Goal: Task Accomplishment & Management: Manage account settings

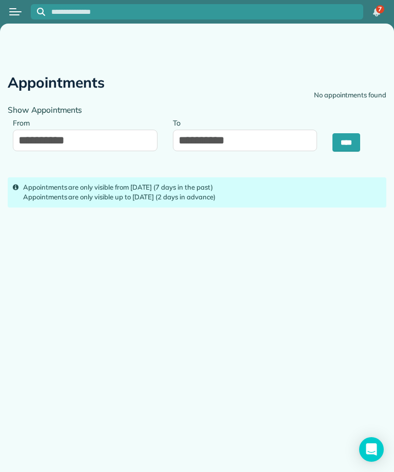
click at [7, 10] on div at bounding box center [15, 12] width 31 height 23
click at [15, 17] on button "Open menu" at bounding box center [15, 11] width 12 height 11
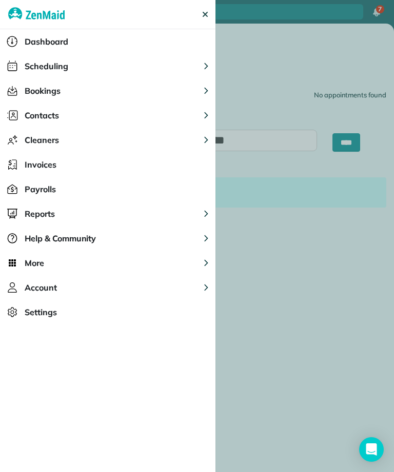
click at [21, 15] on img "Main navigation" at bounding box center [36, 14] width 56 height 29
click at [49, 72] on div "Scheduling" at bounding box center [34, 66] width 68 height 25
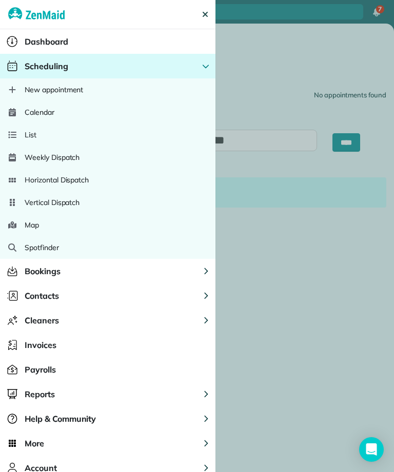
click at [34, 112] on span "Calendar" at bounding box center [40, 112] width 30 height 10
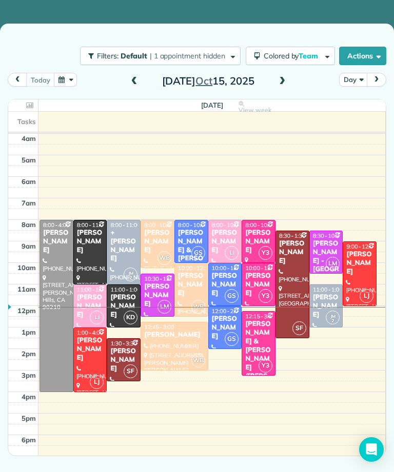
scroll to position [5, 0]
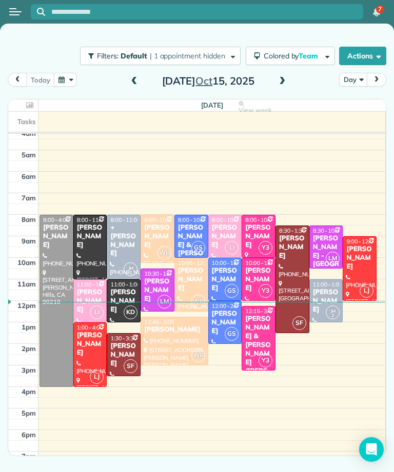
click at [282, 85] on span at bounding box center [281, 81] width 11 height 9
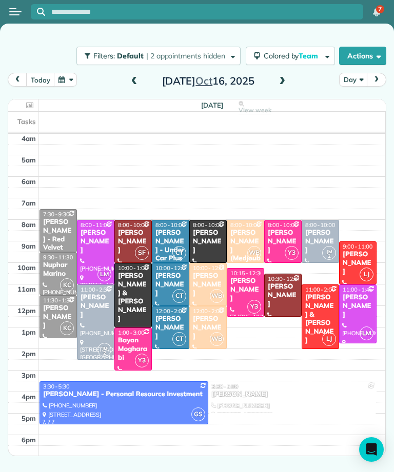
scroll to position [0, 0]
click at [204, 321] on div "[PERSON_NAME]" at bounding box center [207, 328] width 31 height 26
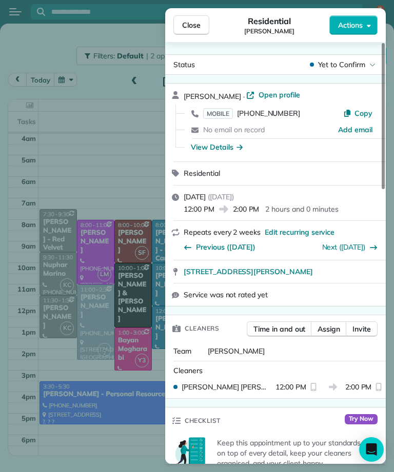
click at [196, 16] on button "Close" at bounding box center [191, 24] width 36 height 19
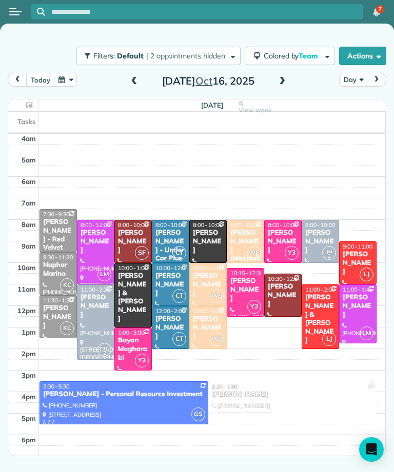
click at [204, 231] on div "[PERSON_NAME]" at bounding box center [207, 242] width 31 height 26
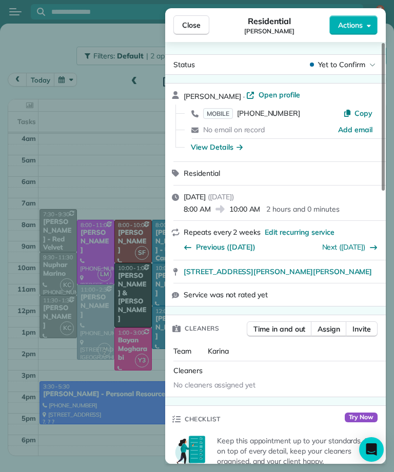
click at [181, 28] on button "Close" at bounding box center [191, 24] width 36 height 19
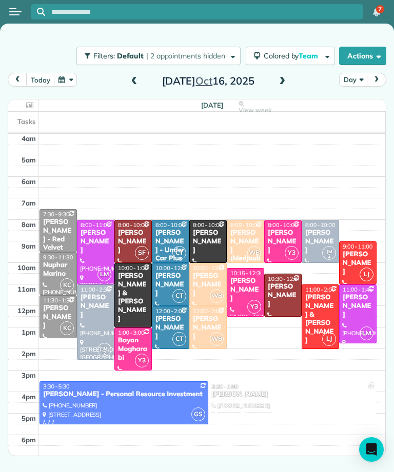
click at [289, 73] on div "[DATE] Day [DATE]" at bounding box center [197, 82] width 378 height 19
click at [277, 81] on span at bounding box center [281, 81] width 11 height 9
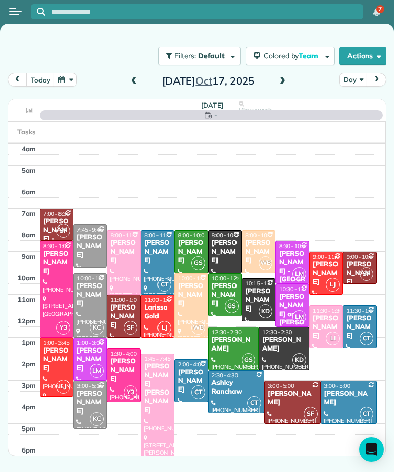
scroll to position [5, 0]
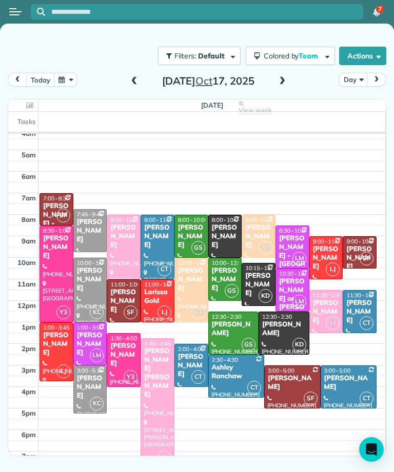
click at [193, 462] on td at bounding box center [211, 457] width 347 height 11
click at [135, 82] on span at bounding box center [134, 81] width 11 height 9
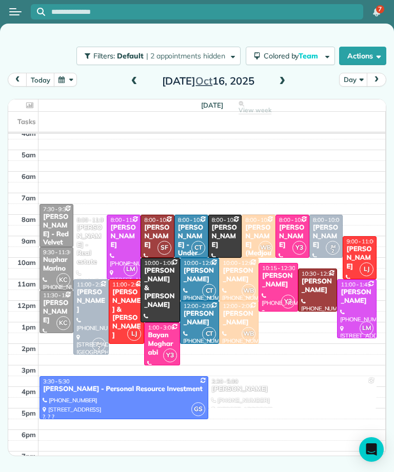
click at [277, 84] on span at bounding box center [281, 81] width 11 height 9
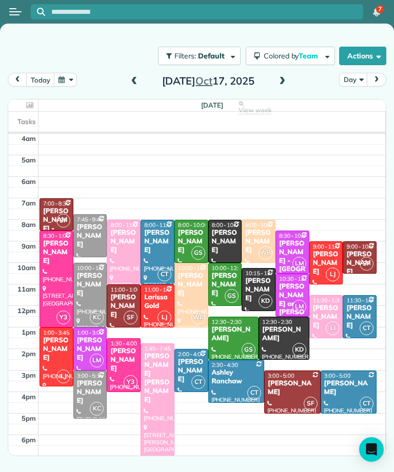
scroll to position [0, 0]
click at [46, 353] on div "[PERSON_NAME]" at bounding box center [57, 349] width 28 height 26
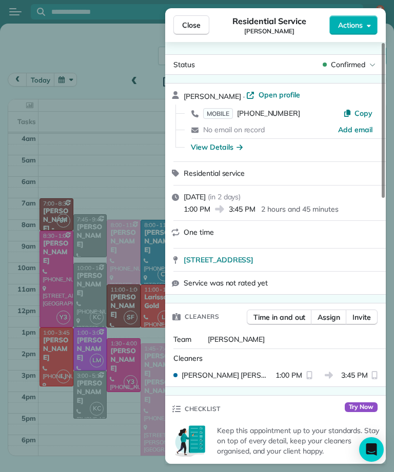
click at [187, 23] on span "Close" at bounding box center [191, 25] width 18 height 10
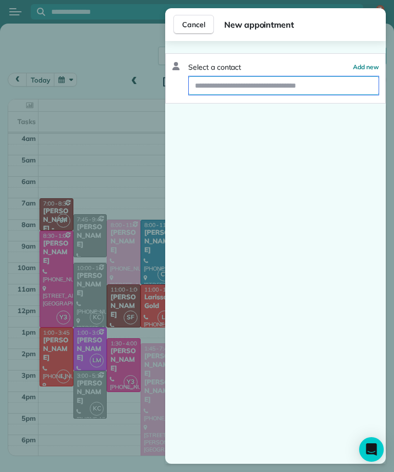
click at [228, 84] on input "text" at bounding box center [284, 85] width 190 height 18
click at [198, 25] on span "Cancel" at bounding box center [193, 24] width 23 height 10
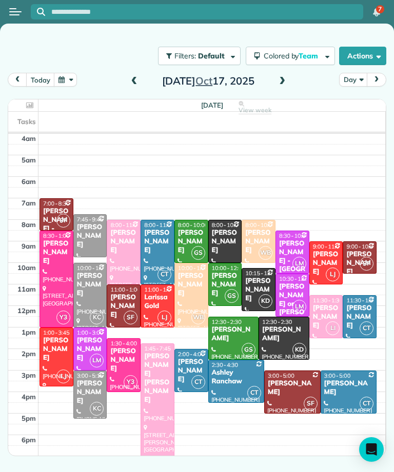
click at [71, 79] on button "button" at bounding box center [66, 80] width 24 height 14
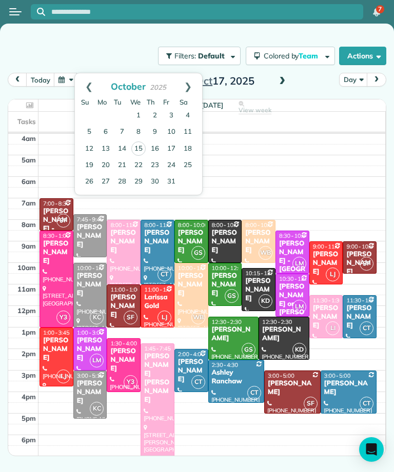
click at [84, 87] on link "Prev" at bounding box center [89, 86] width 28 height 26
click at [124, 184] on link "30" at bounding box center [122, 181] width 16 height 16
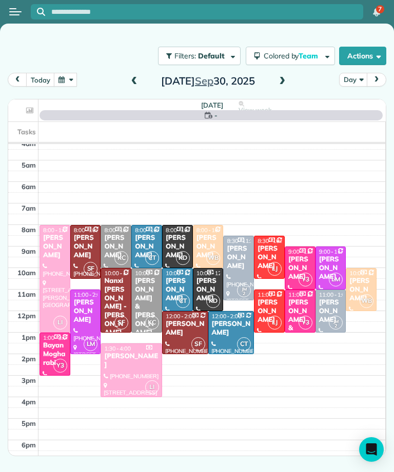
scroll to position [5, 0]
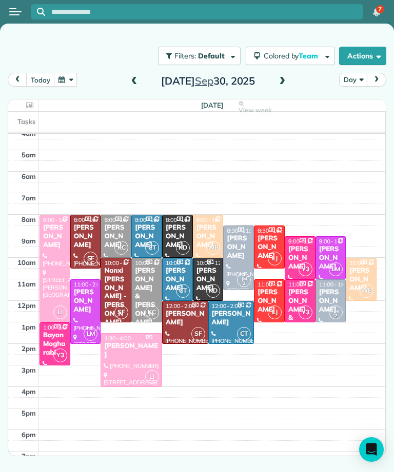
click at [286, 79] on span at bounding box center [281, 81] width 11 height 9
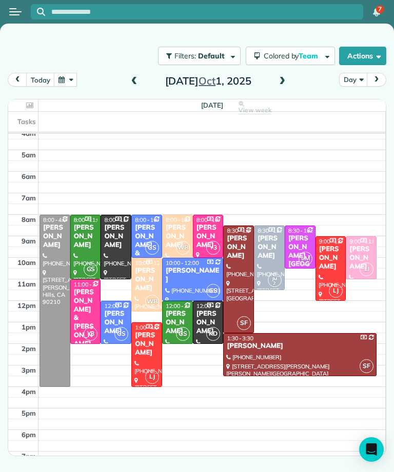
click at [363, 253] on div "[PERSON_NAME]" at bounding box center [361, 258] width 25 height 26
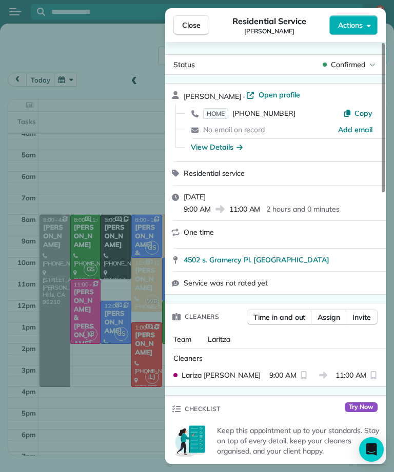
click at [189, 23] on span "Close" at bounding box center [191, 25] width 18 height 10
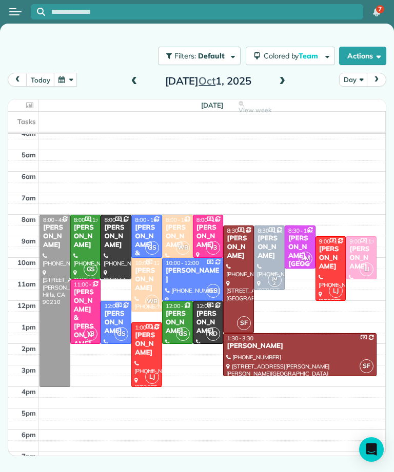
click at [269, 247] on div "[PERSON_NAME]" at bounding box center [269, 247] width 25 height 26
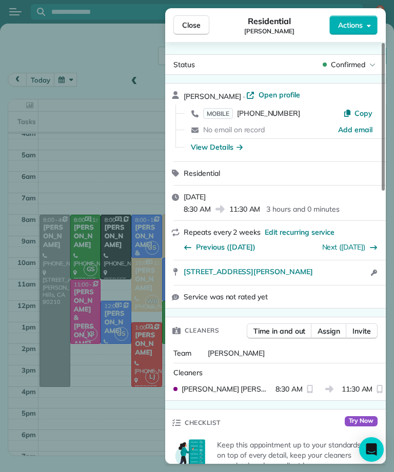
click at [188, 23] on span "Close" at bounding box center [191, 25] width 18 height 10
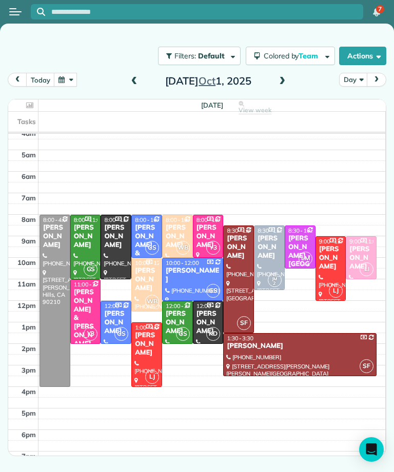
click at [69, 73] on button "button" at bounding box center [66, 80] width 24 height 14
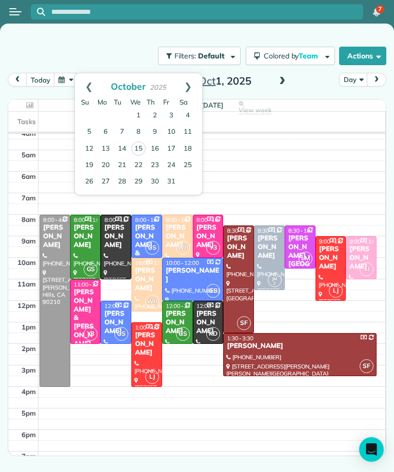
click at [187, 82] on link "Next" at bounding box center [188, 86] width 28 height 26
click at [89, 82] on link "Prev" at bounding box center [89, 86] width 28 height 26
click at [173, 153] on link "17" at bounding box center [171, 149] width 16 height 16
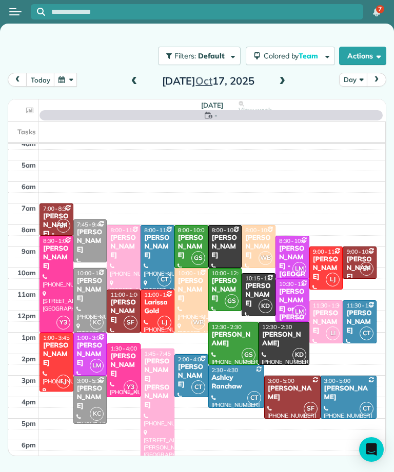
scroll to position [5, 0]
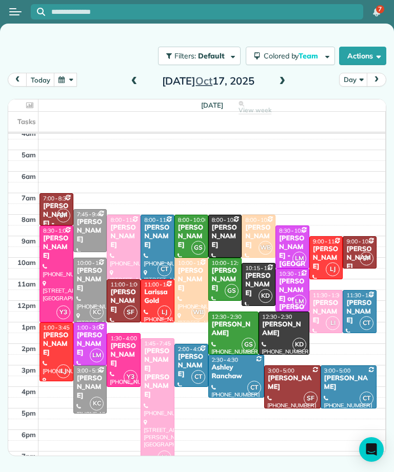
click at [68, 12] on input "text" at bounding box center [207, 12] width 312 height 8
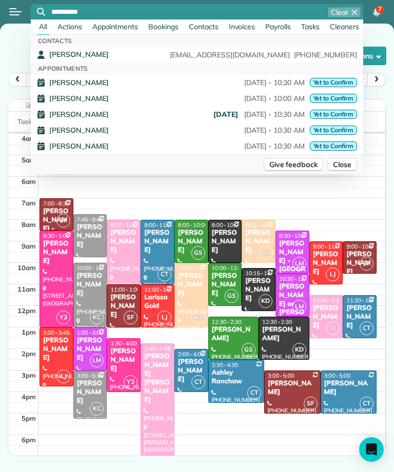
scroll to position [0, 0]
type input "**********"
click at [149, 201] on td at bounding box center [211, 203] width 347 height 11
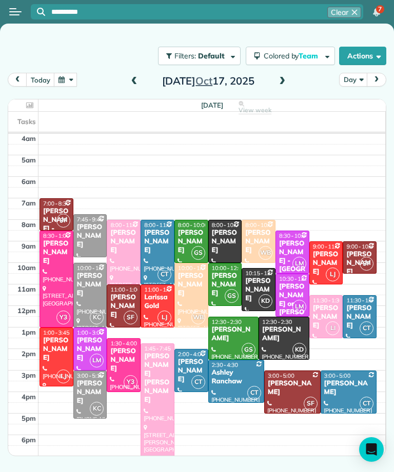
click at [131, 89] on span at bounding box center [134, 81] width 11 height 15
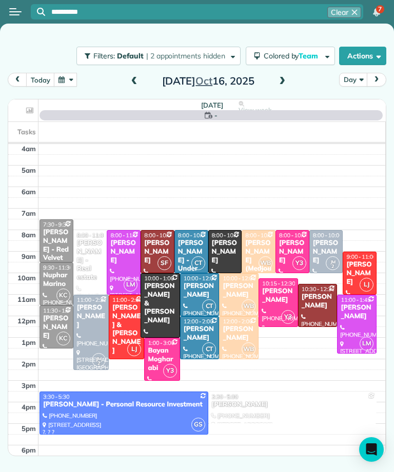
scroll to position [5, 0]
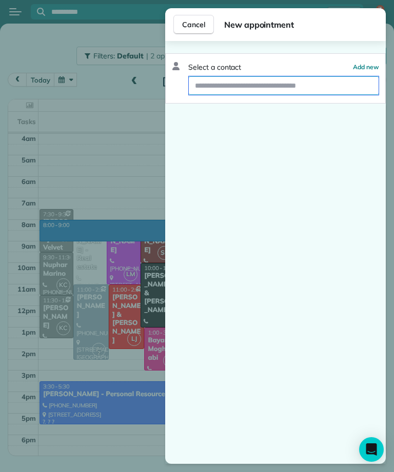
click at [344, 82] on input "text" at bounding box center [284, 85] width 190 height 18
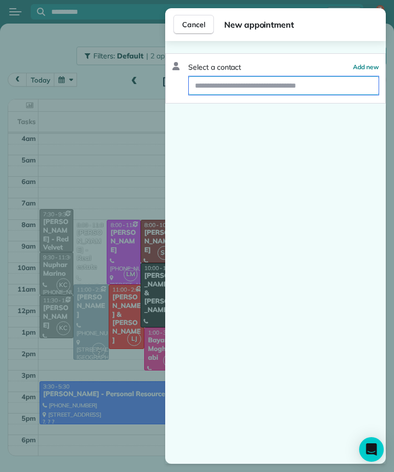
click at [300, 85] on input "text" at bounding box center [284, 85] width 190 height 18
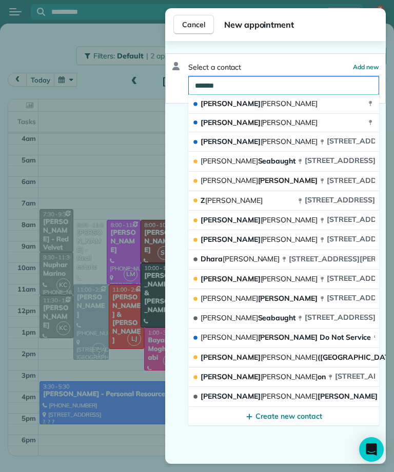
type input "******"
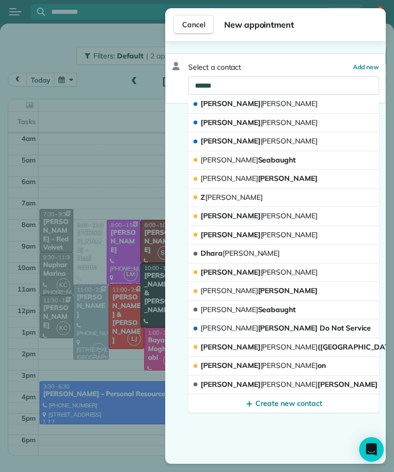
click at [291, 162] on button "[PERSON_NAME]" at bounding box center [283, 160] width 191 height 19
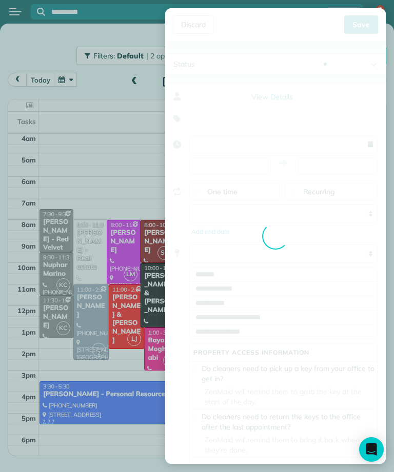
type input "**********"
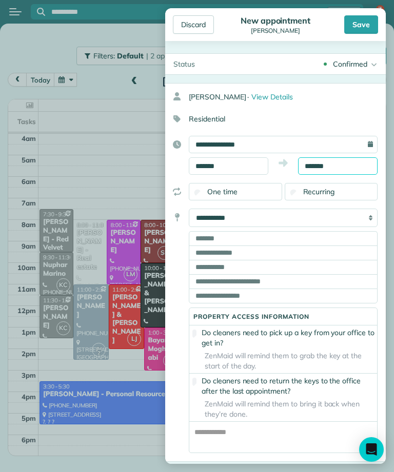
click at [334, 164] on input "*******" at bounding box center [337, 165] width 79 height 17
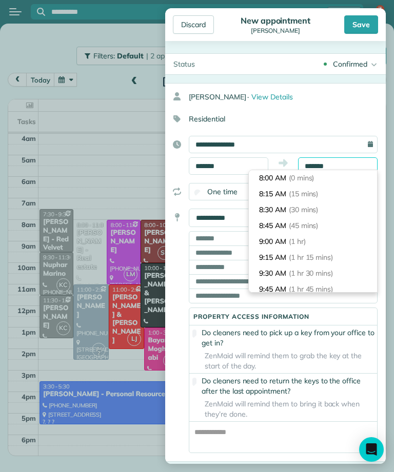
click at [348, 169] on input "*******" at bounding box center [337, 165] width 79 height 17
click at [343, 167] on input "*******" at bounding box center [337, 165] width 79 height 17
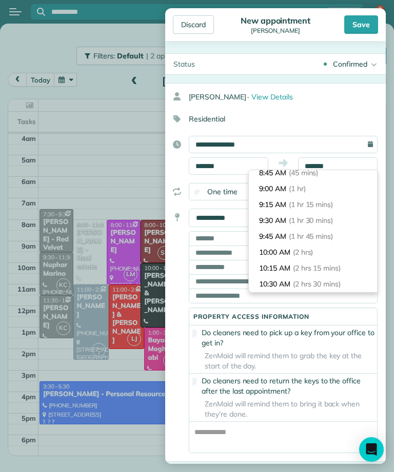
click at [333, 250] on li "10:00 AM (2 hrs)" at bounding box center [313, 253] width 128 height 16
type input "********"
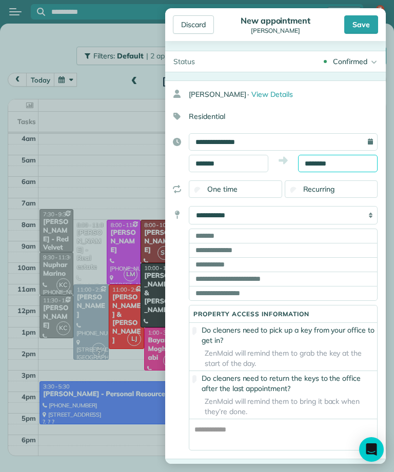
scroll to position [3, 0]
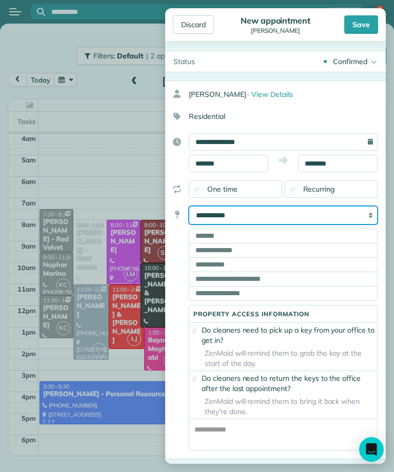
click at [368, 215] on select "**********" at bounding box center [283, 215] width 189 height 18
select select "*******"
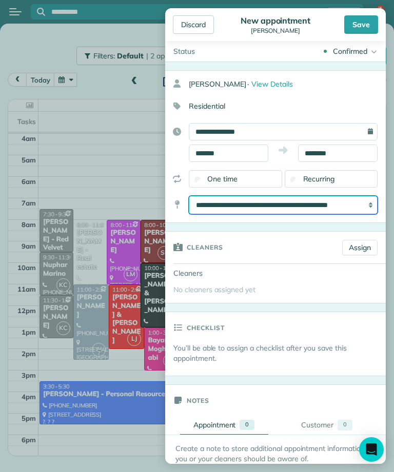
scroll to position [13, 0]
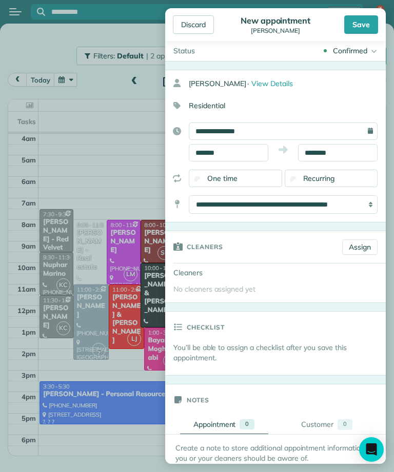
click at [365, 248] on link "Assign" at bounding box center [359, 247] width 35 height 15
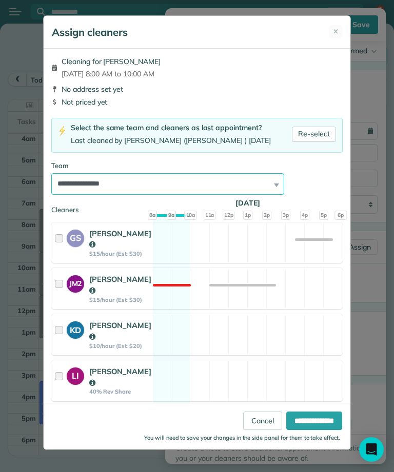
click at [255, 185] on select "**********" at bounding box center [167, 184] width 233 height 22
click at [326, 135] on link "Re-select" at bounding box center [314, 134] width 44 height 15
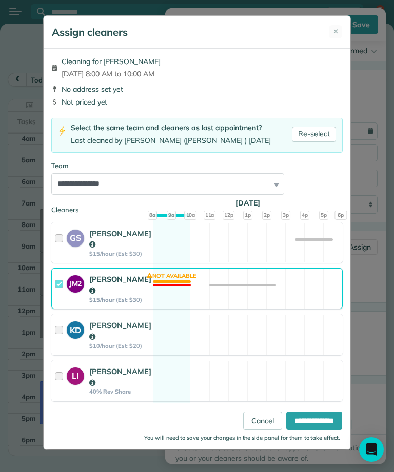
select select "*****"
click at [67, 283] on div "JM2" at bounding box center [78, 289] width 23 height 30
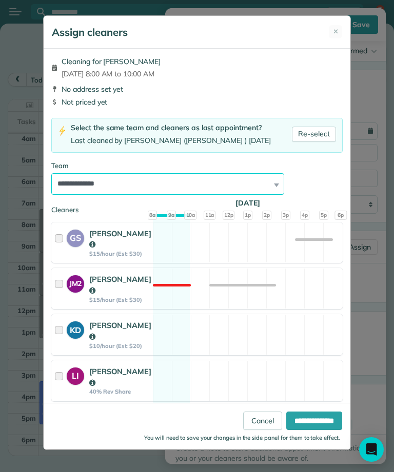
click at [284, 181] on select "**********" at bounding box center [167, 184] width 233 height 22
click at [308, 430] on input "**********" at bounding box center [314, 421] width 56 height 18
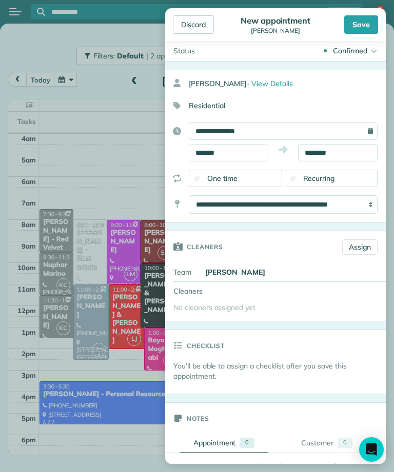
click at [363, 24] on div "Save" at bounding box center [361, 24] width 34 height 18
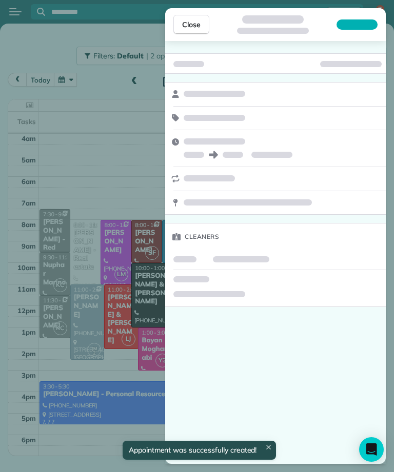
click at [187, 33] on button "Close" at bounding box center [191, 24] width 36 height 19
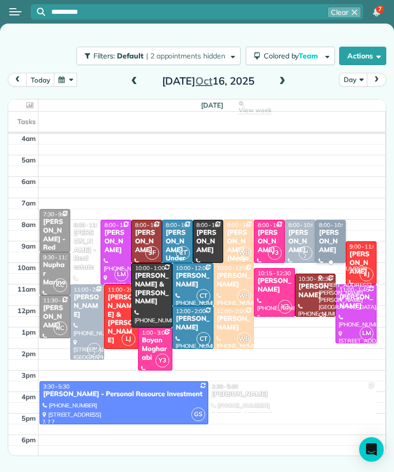
click at [339, 234] on div "[PERSON_NAME]" at bounding box center [330, 242] width 25 height 26
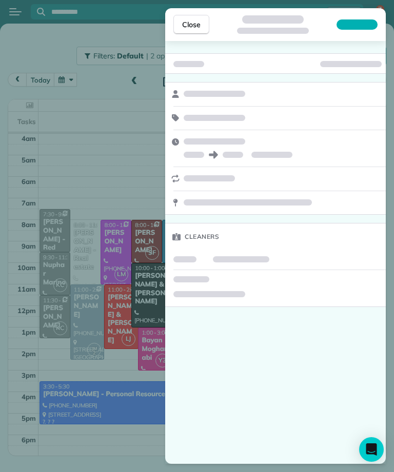
click at [342, 234] on div "Cleaners" at bounding box center [275, 237] width 221 height 27
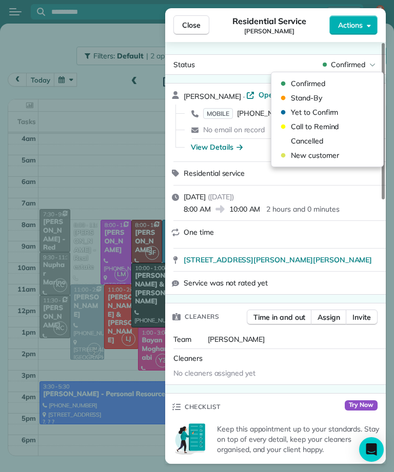
click at [329, 138] on span "Cancelled" at bounding box center [334, 141] width 86 height 10
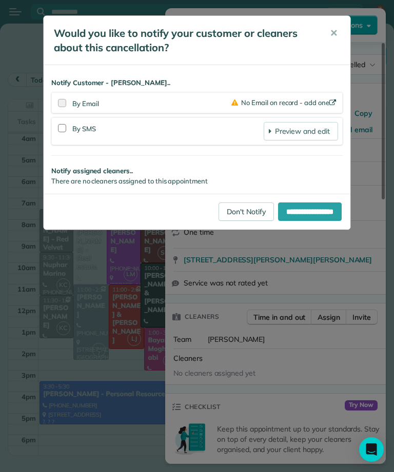
click at [230, 213] on link "Don't Notify" at bounding box center [245, 212] width 55 height 18
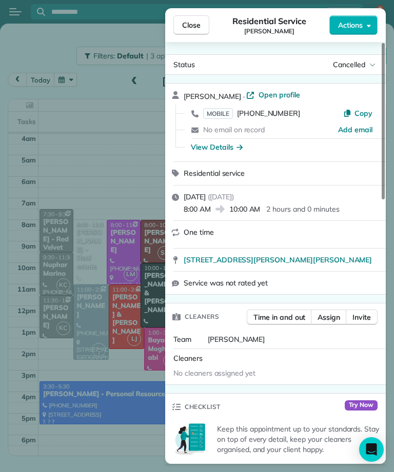
click at [193, 21] on span "Close" at bounding box center [191, 25] width 18 height 10
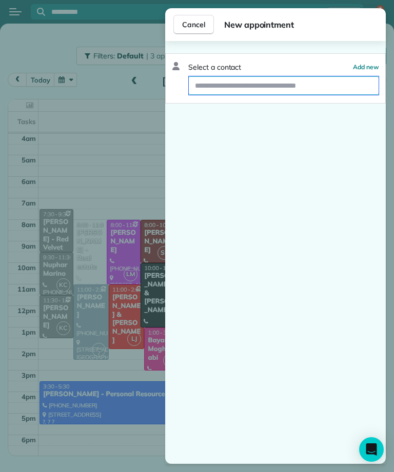
click at [283, 82] on input "text" at bounding box center [284, 85] width 190 height 18
type input "****"
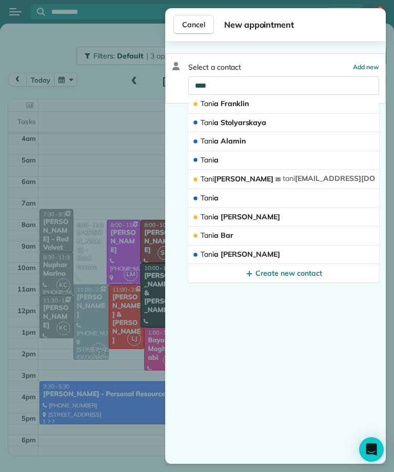
click at [318, 104] on button "[PERSON_NAME]" at bounding box center [283, 104] width 191 height 19
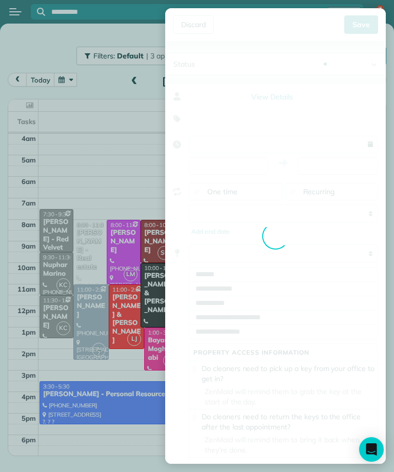
type input "**********"
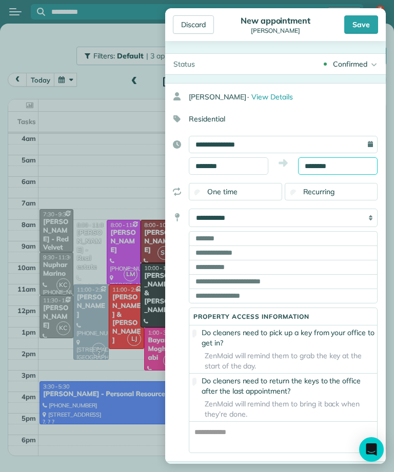
click at [353, 167] on input "********" at bounding box center [337, 165] width 79 height 17
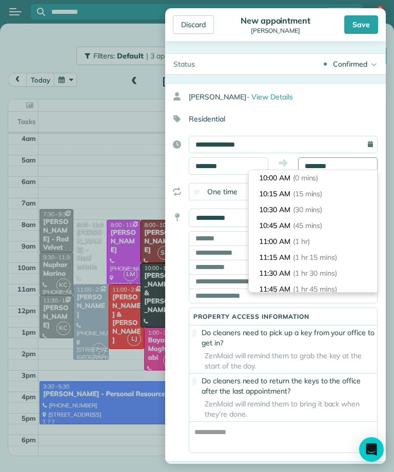
scroll to position [111, 0]
click at [325, 193] on li "12:00 PM (2 hrs)" at bounding box center [313, 194] width 128 height 16
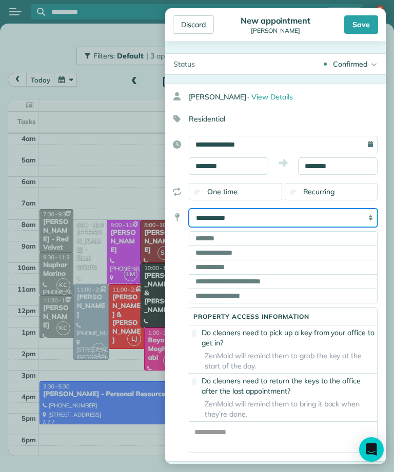
click at [356, 220] on select "**********" at bounding box center [283, 218] width 189 height 18
select select "*****"
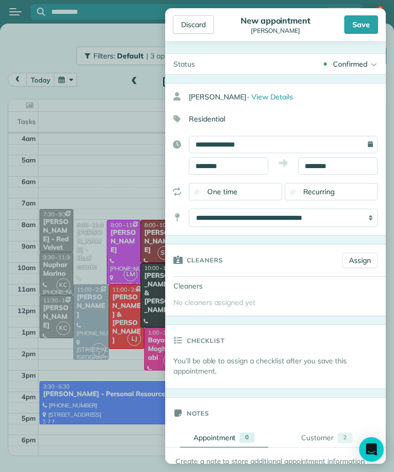
click at [360, 262] on link "Assign" at bounding box center [359, 260] width 35 height 15
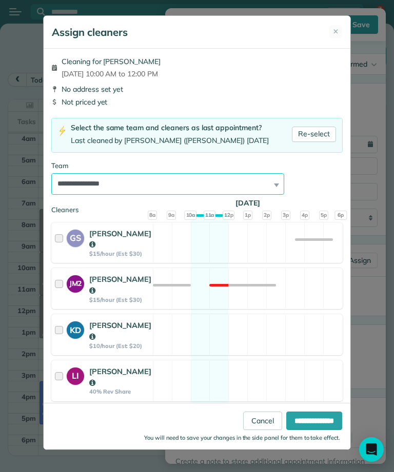
click at [270, 184] on select "**********" at bounding box center [167, 184] width 233 height 22
select select "*****"
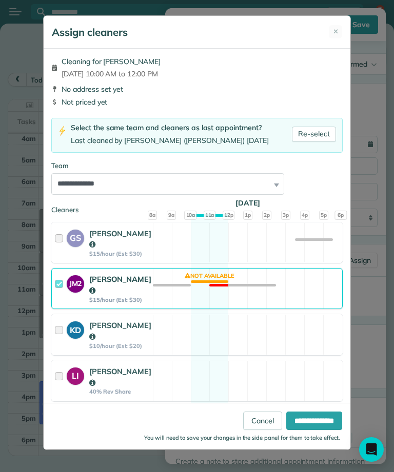
click at [307, 430] on input "**********" at bounding box center [314, 421] width 56 height 18
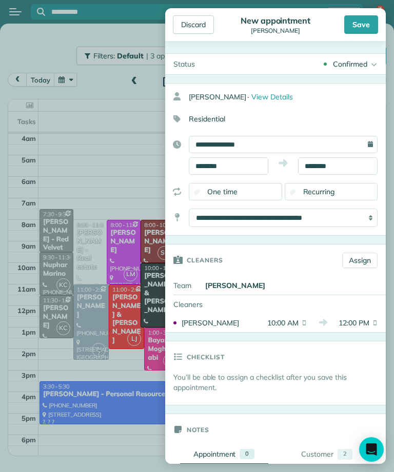
click at [355, 23] on div "Save" at bounding box center [361, 24] width 34 height 18
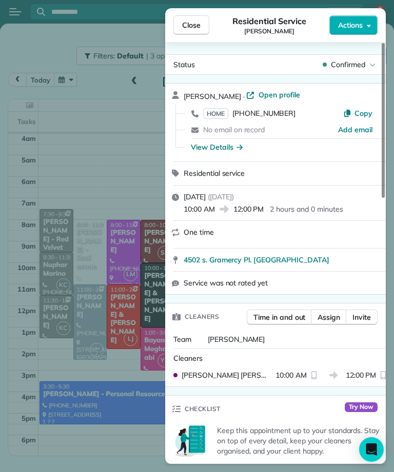
click at [189, 29] on span "Close" at bounding box center [191, 25] width 18 height 10
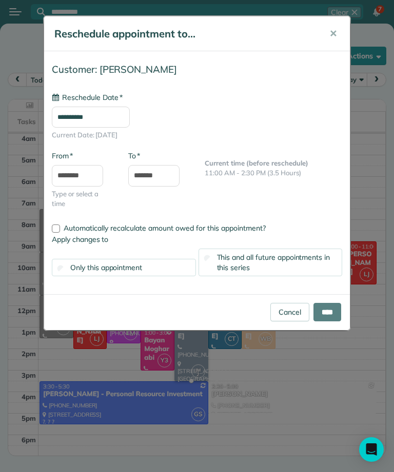
type input "**********"
click at [331, 309] on input "****" at bounding box center [327, 312] width 28 height 18
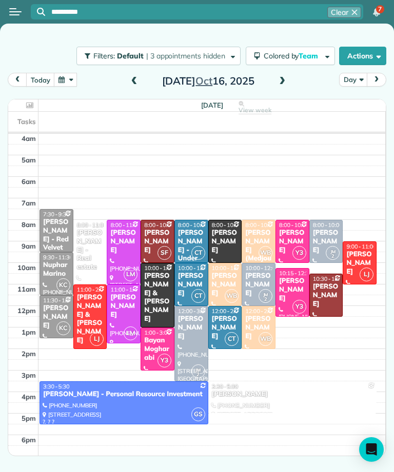
click at [228, 278] on div "[PERSON_NAME]" at bounding box center [225, 285] width 28 height 26
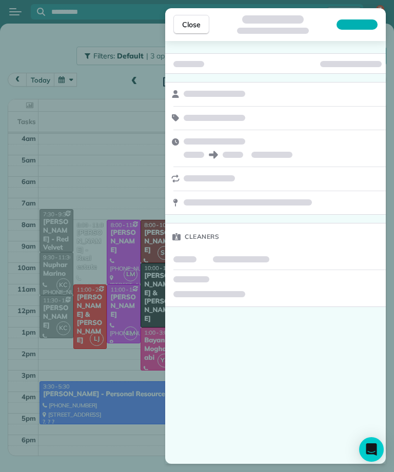
click at [194, 28] on span "Close" at bounding box center [191, 24] width 18 height 10
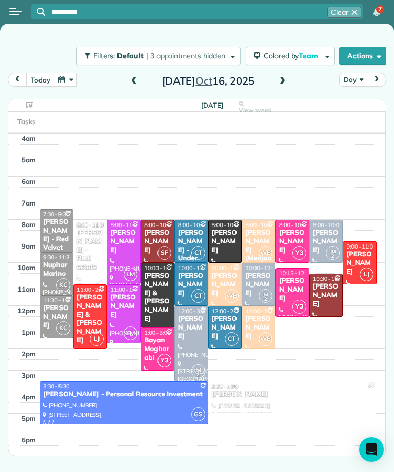
click at [58, 83] on button "button" at bounding box center [66, 80] width 24 height 14
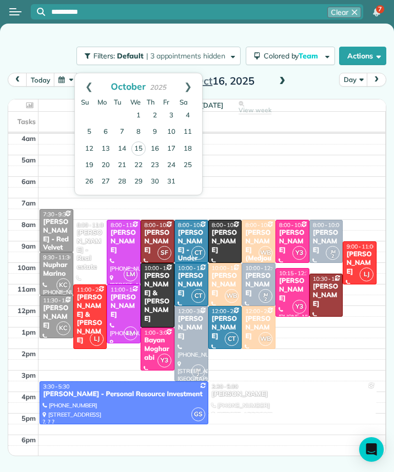
click at [117, 131] on link "7" at bounding box center [122, 132] width 16 height 16
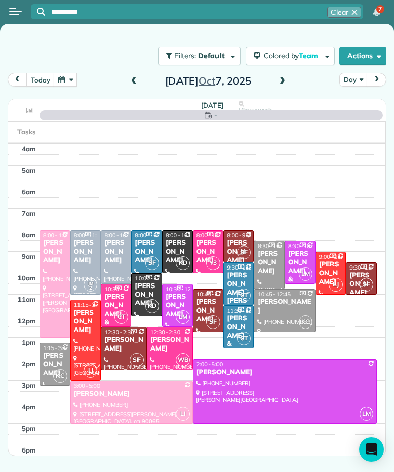
scroll to position [5, 0]
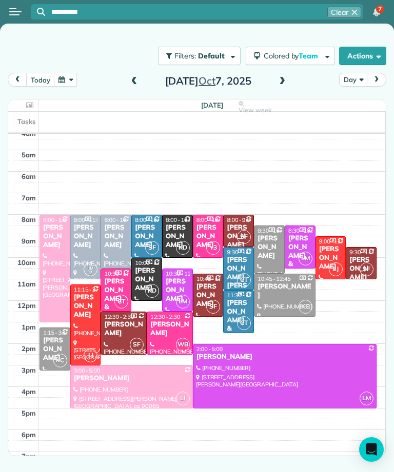
click at [287, 301] on div at bounding box center [284, 295] width 60 height 42
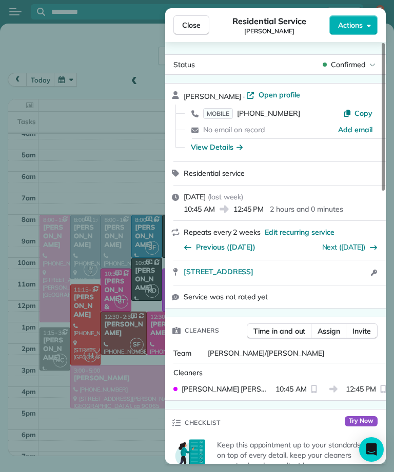
click at [356, 246] on link "Next ([DATE])" at bounding box center [344, 247] width 44 height 9
click at [181, 34] on button "Close" at bounding box center [191, 24] width 36 height 19
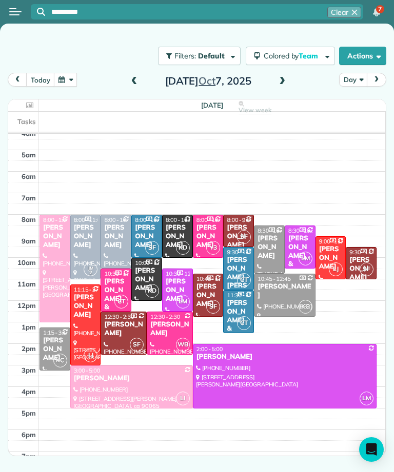
click at [67, 82] on button "button" at bounding box center [66, 80] width 24 height 14
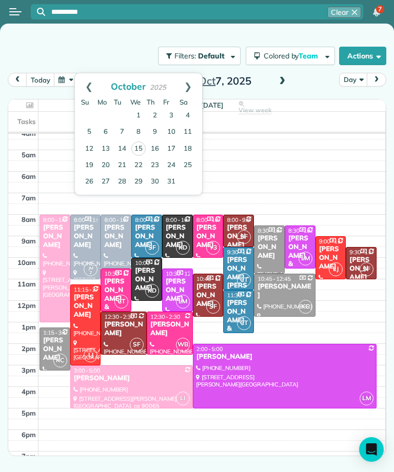
click at [138, 166] on link "22" at bounding box center [138, 165] width 16 height 16
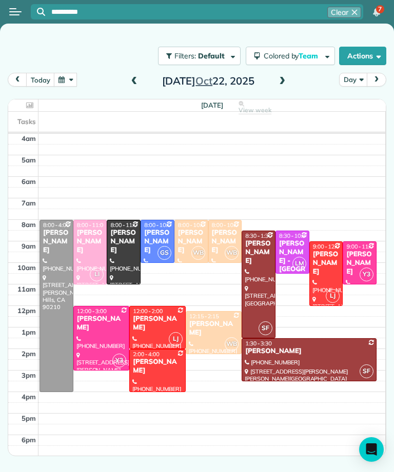
click at [40, 79] on button "today" at bounding box center [40, 80] width 28 height 14
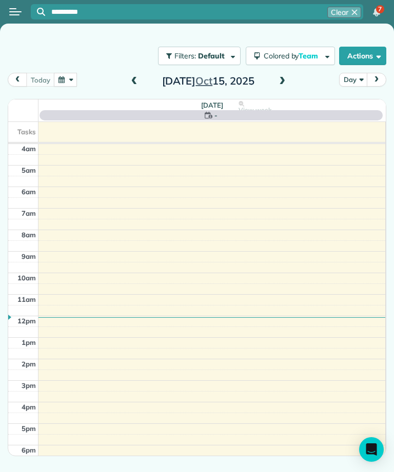
scroll to position [5, 0]
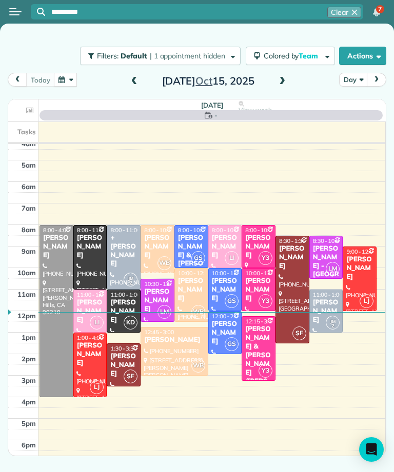
click at [62, 87] on button "button" at bounding box center [66, 80] width 24 height 14
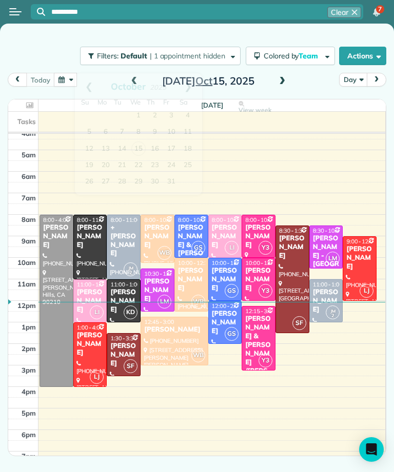
click at [66, 84] on button "button" at bounding box center [66, 80] width 24 height 14
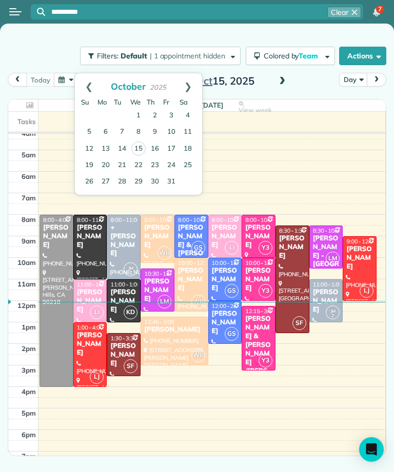
click at [185, 148] on link "18" at bounding box center [188, 149] width 16 height 16
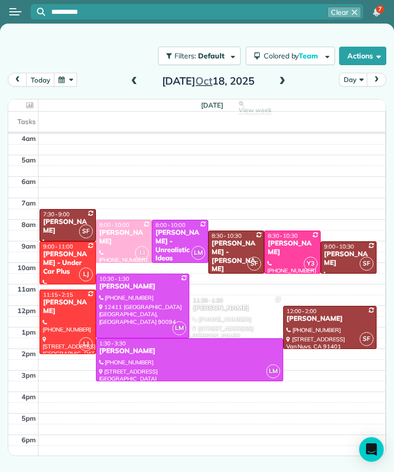
scroll to position [0, 0]
click at [36, 75] on button "today" at bounding box center [40, 80] width 28 height 14
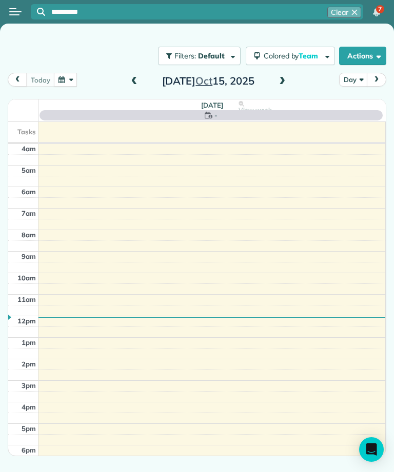
scroll to position [5, 0]
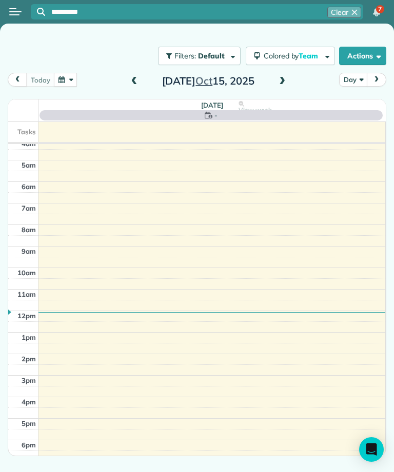
click at [187, 465] on td at bounding box center [211, 467] width 347 height 11
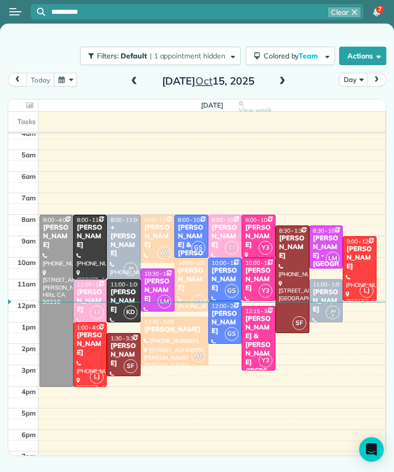
click at [280, 81] on span at bounding box center [281, 81] width 11 height 9
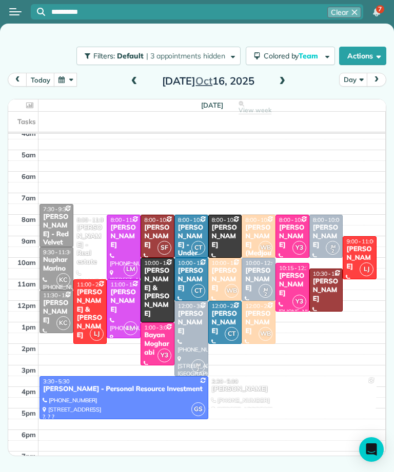
click at [257, 273] on div "[PERSON_NAME]" at bounding box center [259, 280] width 28 height 26
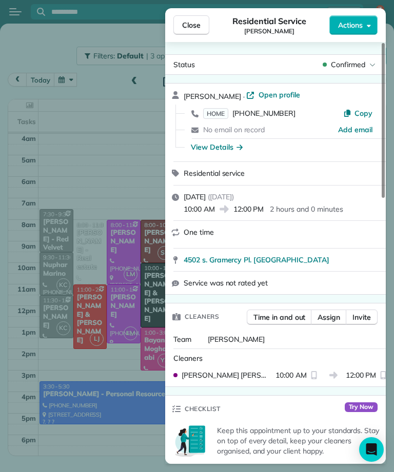
click at [192, 25] on span "Close" at bounding box center [191, 25] width 18 height 10
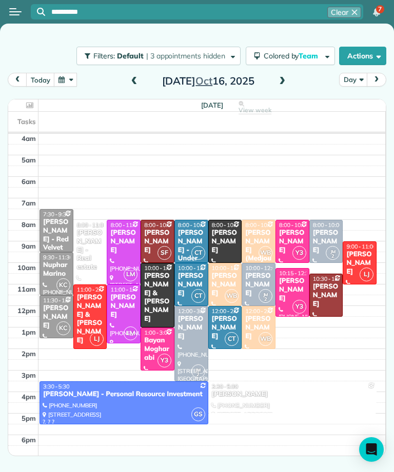
click at [66, 76] on button "button" at bounding box center [66, 80] width 24 height 14
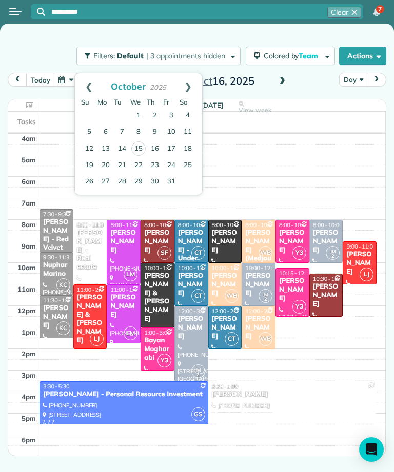
click at [143, 169] on link "22" at bounding box center [138, 165] width 16 height 16
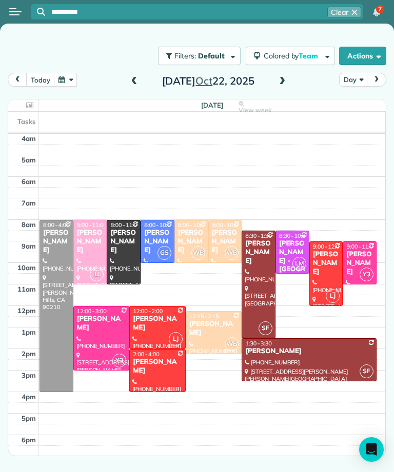
click at [62, 80] on button "button" at bounding box center [66, 80] width 24 height 14
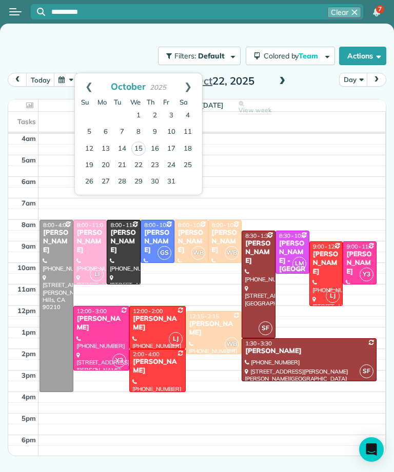
click at [120, 128] on link "7" at bounding box center [122, 132] width 16 height 16
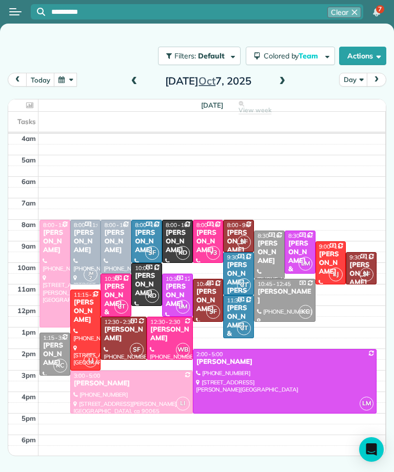
click at [278, 294] on div "[PERSON_NAME]" at bounding box center [284, 296] width 55 height 17
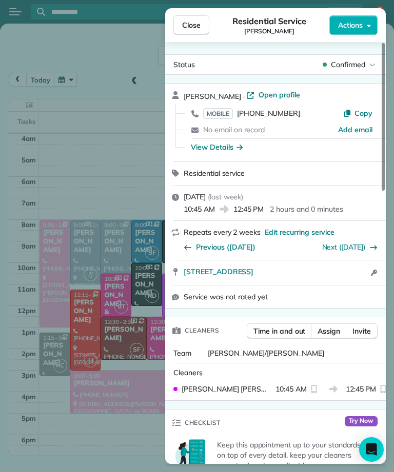
click at [126, 110] on div "Close Residential Service [PERSON_NAME] Actions Status Confirmed [PERSON_NAME] …" at bounding box center [197, 236] width 394 height 472
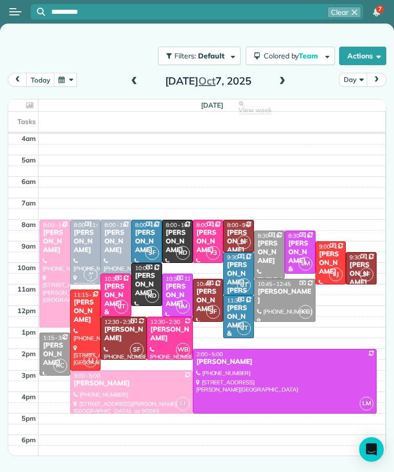
click at [65, 82] on button "button" at bounding box center [66, 80] width 24 height 14
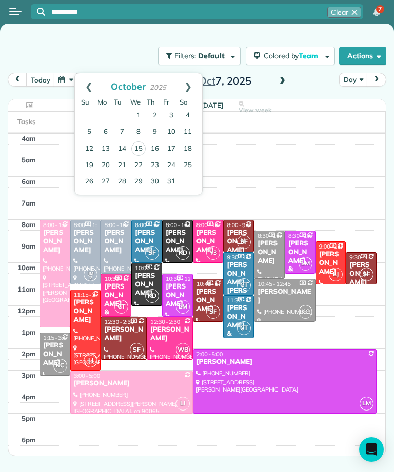
click at [138, 169] on link "22" at bounding box center [138, 165] width 16 height 16
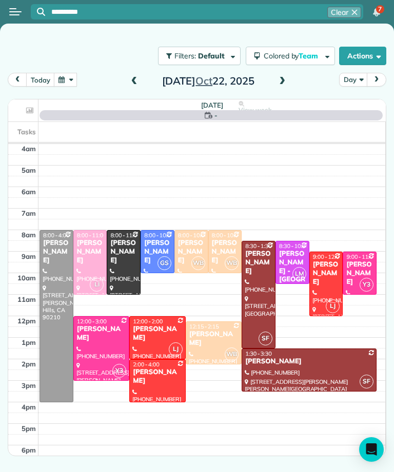
scroll to position [5, 0]
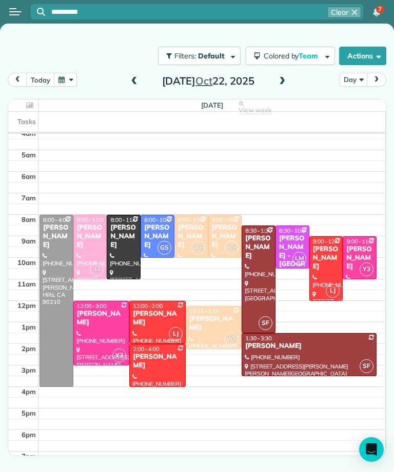
click at [55, 256] on div at bounding box center [56, 300] width 33 height 171
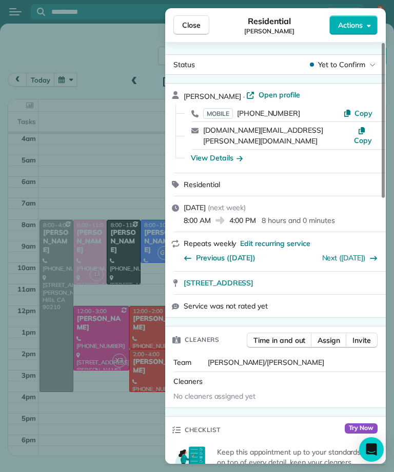
click at [189, 18] on button "Close" at bounding box center [191, 24] width 36 height 19
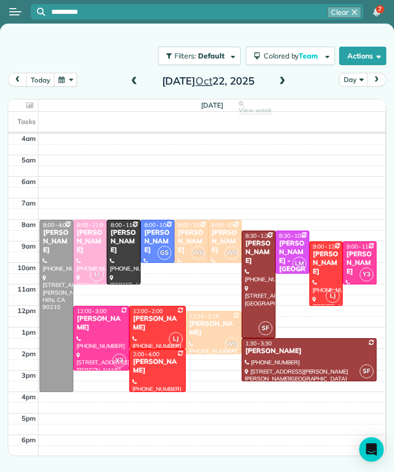
click at [39, 82] on button "today" at bounding box center [40, 80] width 28 height 14
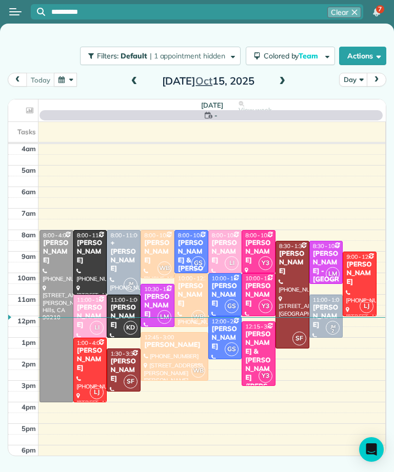
scroll to position [5, 0]
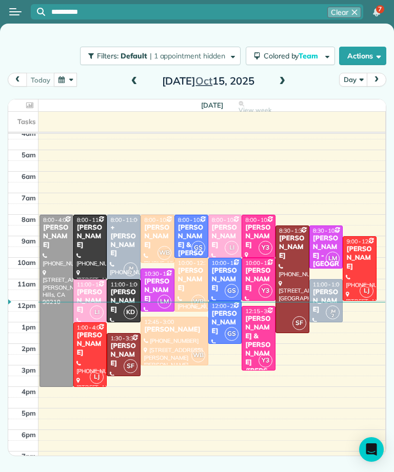
click at [277, 75] on span at bounding box center [281, 81] width 11 height 15
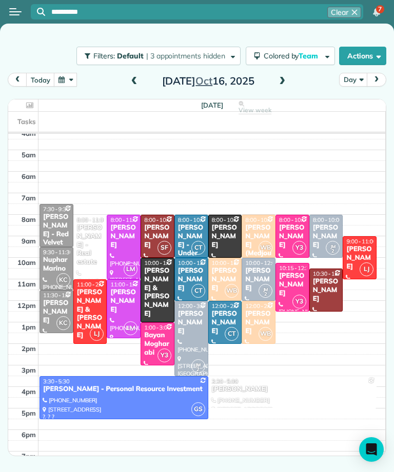
click at [365, 248] on div "[PERSON_NAME]" at bounding box center [360, 258] width 28 height 26
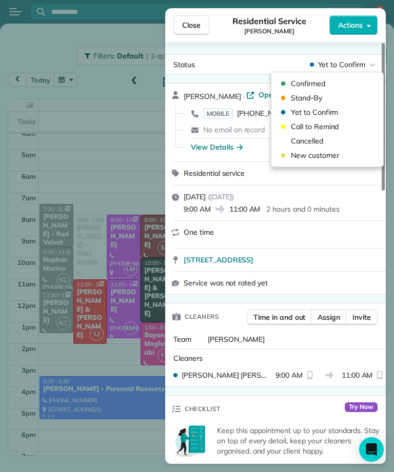
click at [301, 146] on div "Cancelled" at bounding box center [327, 141] width 104 height 14
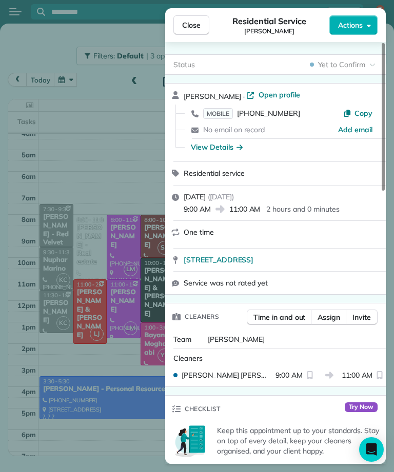
click at [189, 23] on span "Close" at bounding box center [191, 25] width 18 height 10
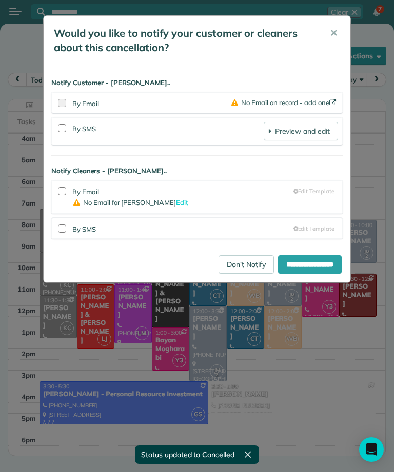
click at [226, 262] on link "Don't Notify" at bounding box center [245, 264] width 55 height 18
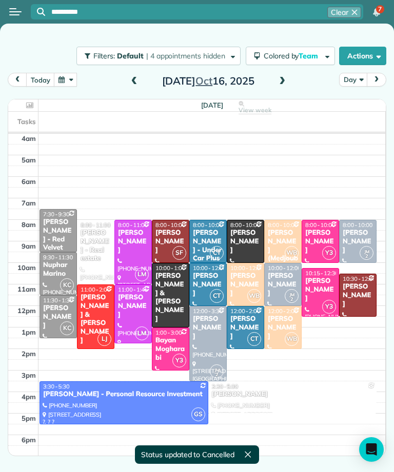
click at [92, 306] on div "[PERSON_NAME] & [PERSON_NAME]" at bounding box center [95, 319] width 31 height 52
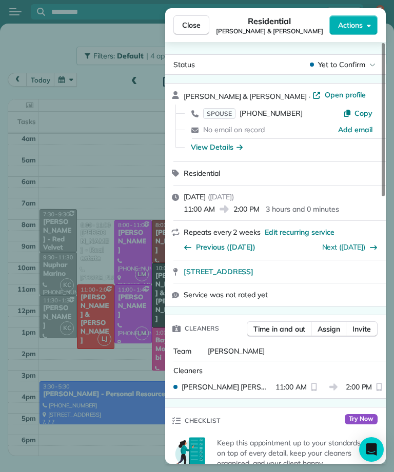
click at [220, 110] on span "SPOUSE" at bounding box center [219, 113] width 32 height 11
click at [191, 28] on span "Close" at bounding box center [191, 25] width 18 height 10
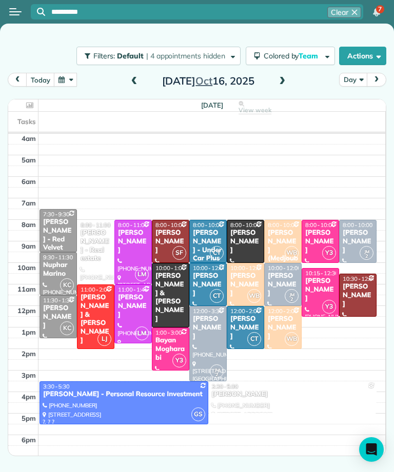
click at [285, 85] on span at bounding box center [281, 81] width 11 height 9
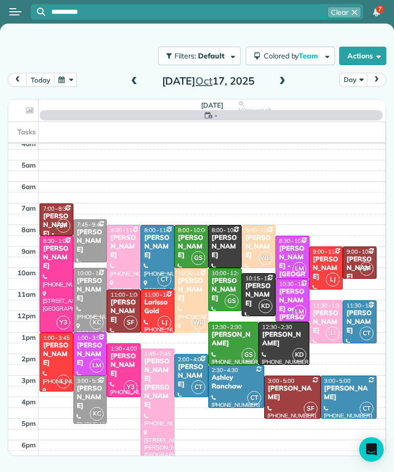
scroll to position [5, 0]
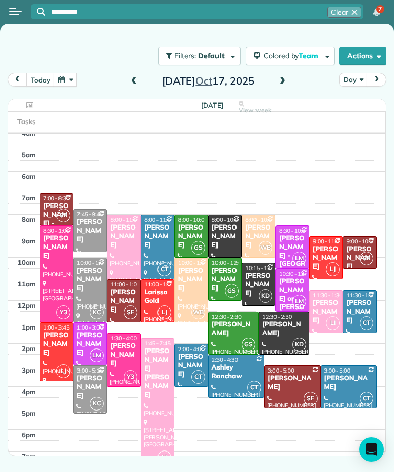
click at [235, 372] on div "Ashley Ranchaw" at bounding box center [236, 372] width 50 height 17
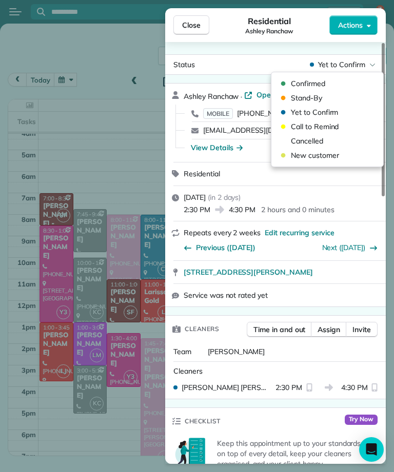
click at [322, 135] on div "Cancelled" at bounding box center [327, 141] width 104 height 14
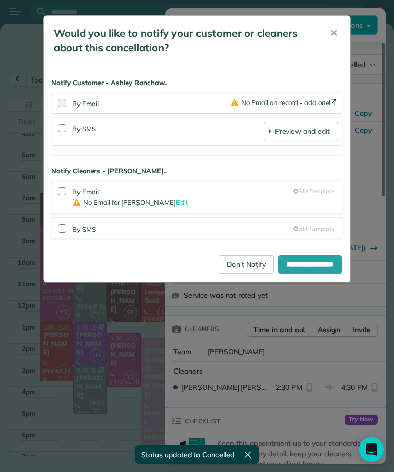
click at [233, 264] on link "Don't Notify" at bounding box center [245, 264] width 55 height 18
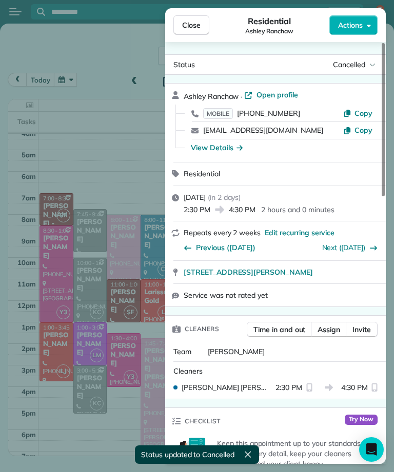
click at [194, 27] on span "Close" at bounding box center [191, 25] width 18 height 10
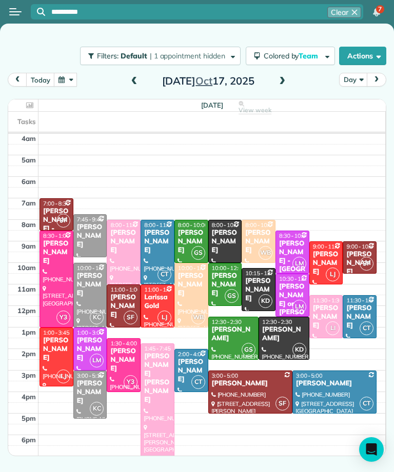
click at [138, 159] on td at bounding box center [211, 160] width 347 height 11
click at [129, 86] on span at bounding box center [134, 81] width 11 height 15
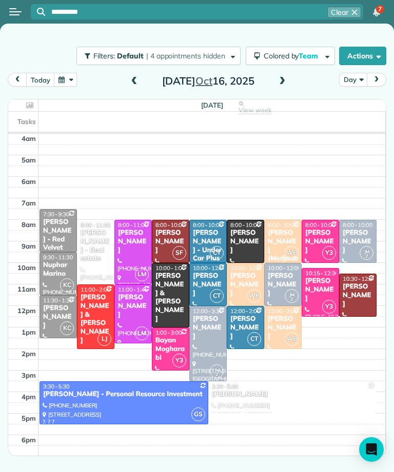
click at [49, 237] on div "[PERSON_NAME] - Red Velvet Inc" at bounding box center [58, 239] width 31 height 43
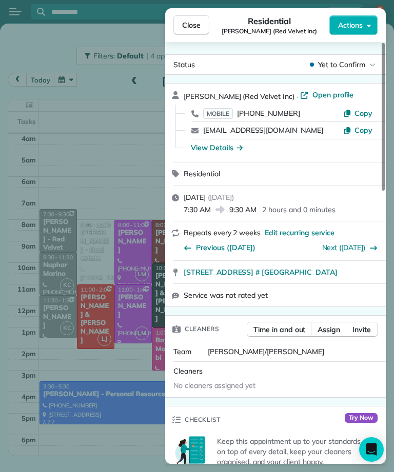
click at [202, 12] on div "Close Residential [PERSON_NAME] (Red Velvet Inc) Actions" at bounding box center [275, 25] width 221 height 34
click at [199, 19] on button "Close" at bounding box center [191, 24] width 36 height 19
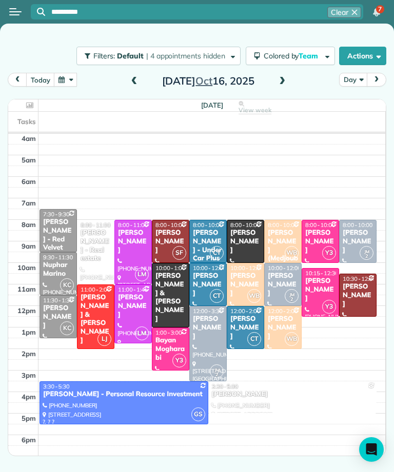
click at [45, 272] on div "Nuphar Marino" at bounding box center [58, 269] width 31 height 17
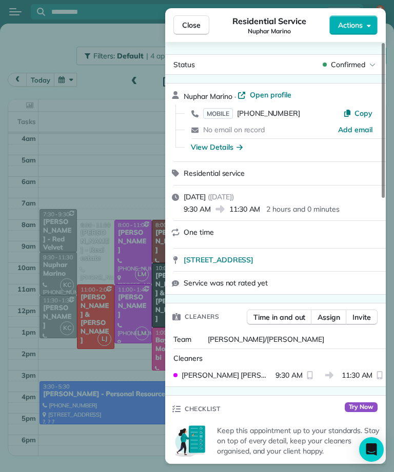
click at [221, 109] on span "MOBILE" at bounding box center [218, 113] width 30 height 11
click at [202, 27] on button "Close" at bounding box center [191, 24] width 36 height 19
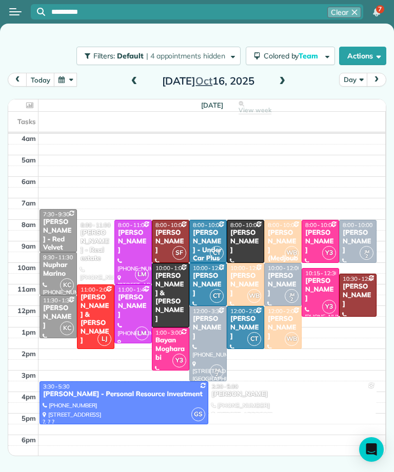
click at [47, 321] on div at bounding box center [58, 317] width 36 height 42
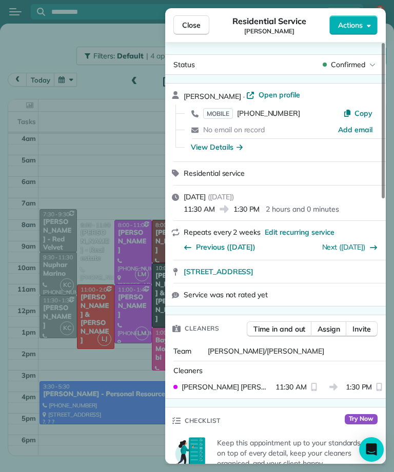
click at [217, 111] on span "MOBILE" at bounding box center [218, 113] width 30 height 11
click at [196, 28] on span "Close" at bounding box center [191, 25] width 18 height 10
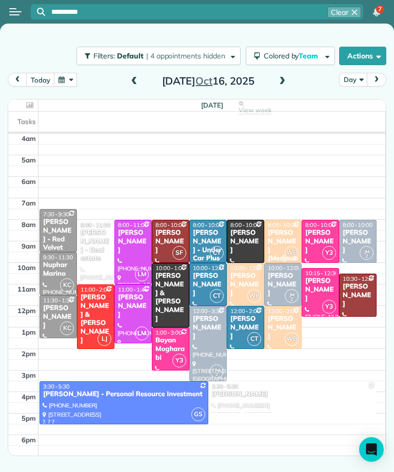
click at [351, 229] on div "[PERSON_NAME]" at bounding box center [357, 242] width 31 height 26
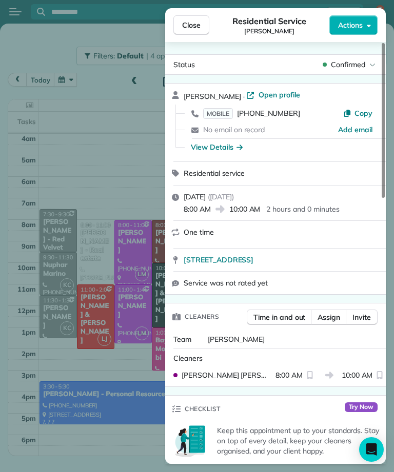
click at [219, 116] on span "MOBILE" at bounding box center [218, 113] width 30 height 11
click at [198, 28] on span "Close" at bounding box center [191, 25] width 18 height 10
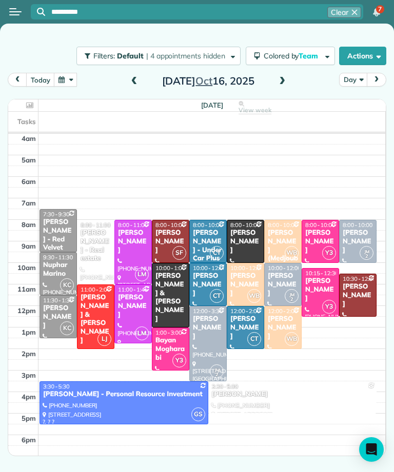
click at [287, 233] on div "[PERSON_NAME] (Medjoubi)" at bounding box center [282, 250] width 31 height 43
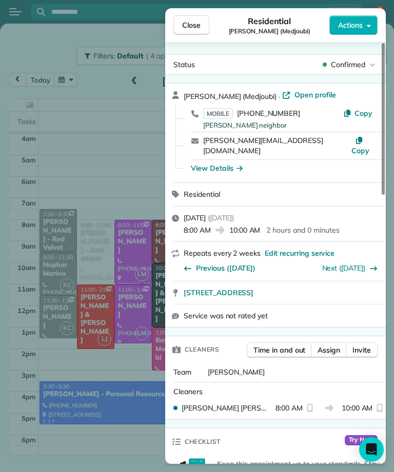
click at [228, 110] on span "MOBILE" at bounding box center [218, 113] width 30 height 11
click at [224, 113] on span "MOBILE" at bounding box center [218, 113] width 30 height 11
click at [191, 26] on span "Close" at bounding box center [191, 25] width 18 height 10
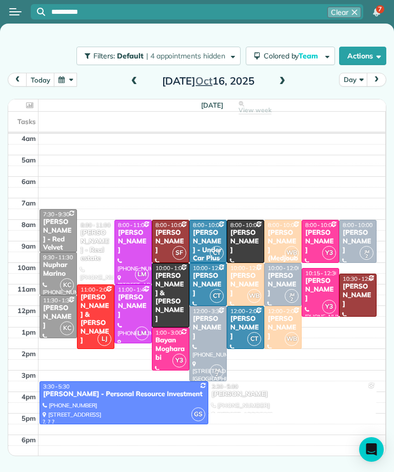
click at [247, 278] on div "[PERSON_NAME]" at bounding box center [245, 285] width 31 height 26
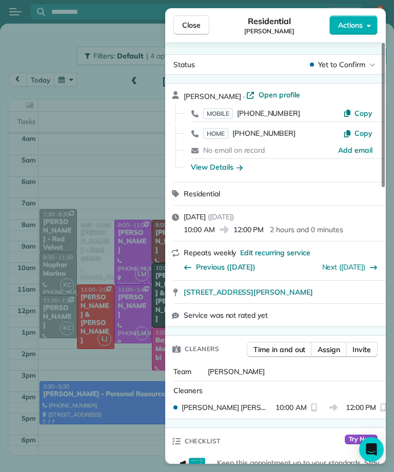
click at [227, 112] on span "MOBILE" at bounding box center [218, 113] width 30 height 11
click at [217, 131] on span "HOME" at bounding box center [215, 133] width 25 height 11
click at [194, 24] on span "Close" at bounding box center [191, 25] width 18 height 10
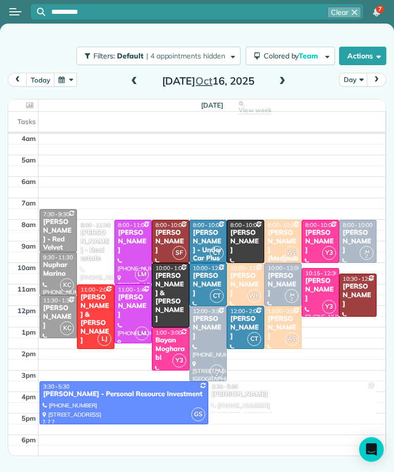
click at [67, 77] on button "button" at bounding box center [66, 80] width 24 height 14
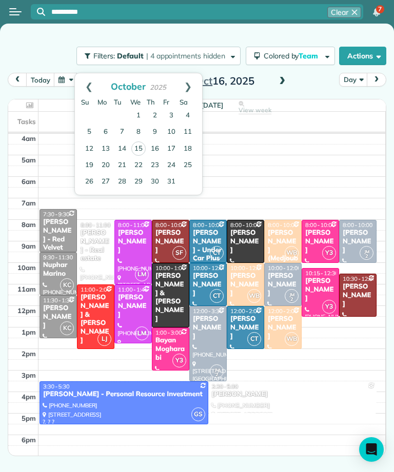
click at [88, 83] on link "Prev" at bounding box center [89, 86] width 28 height 26
click at [137, 150] on link "17" at bounding box center [138, 149] width 16 height 16
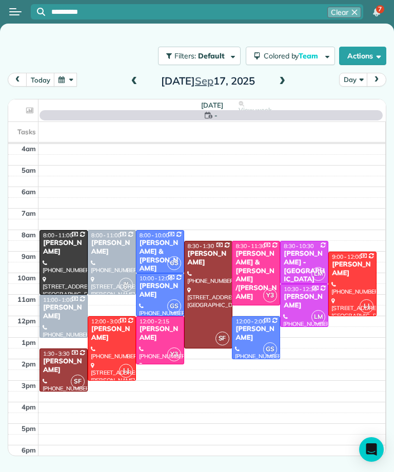
scroll to position [5, 0]
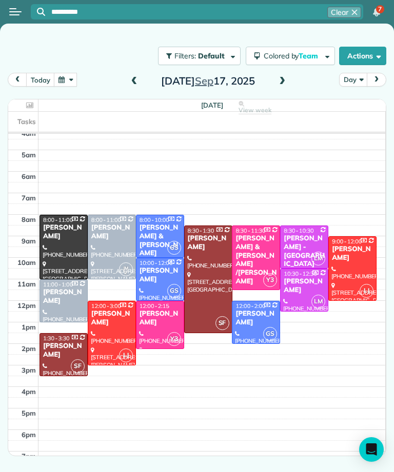
click at [136, 78] on span at bounding box center [134, 81] width 11 height 9
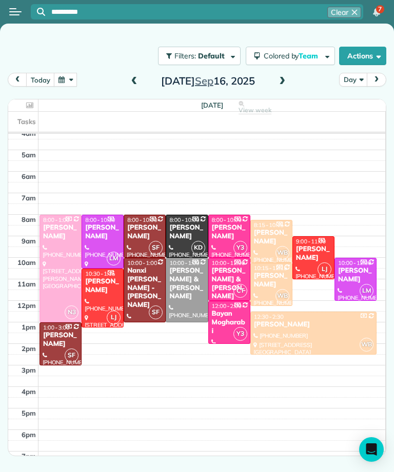
click at [99, 292] on div "[PERSON_NAME]" at bounding box center [103, 285] width 36 height 17
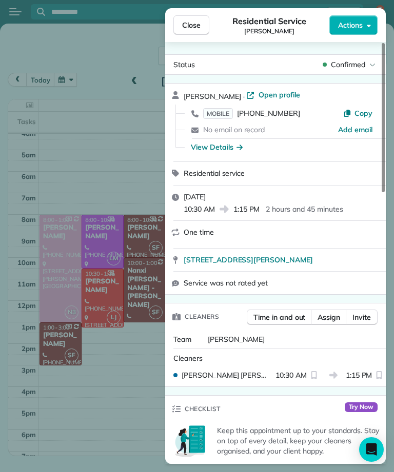
click at [204, 24] on button "Close" at bounding box center [191, 24] width 36 height 19
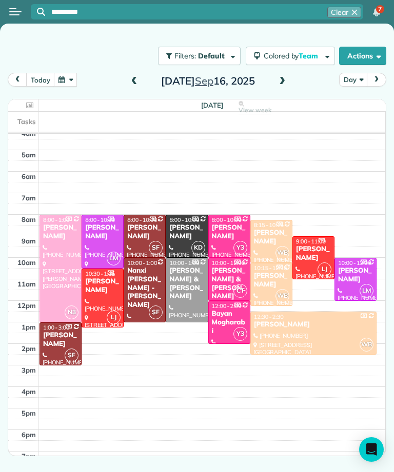
click at [37, 81] on button "today" at bounding box center [40, 80] width 28 height 14
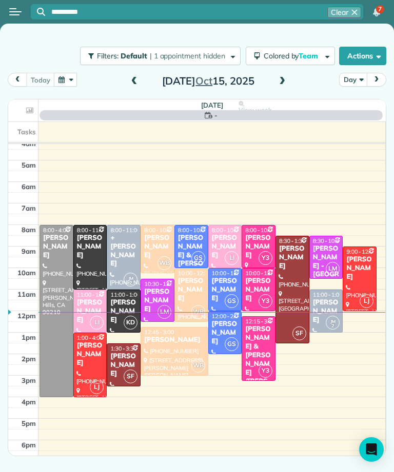
scroll to position [5, 0]
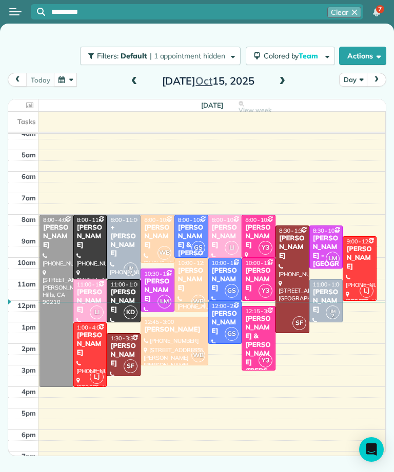
click at [282, 79] on span at bounding box center [281, 81] width 11 height 9
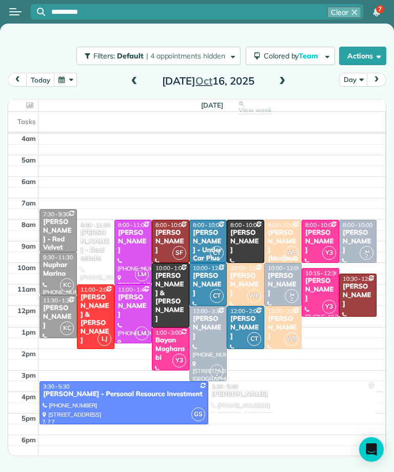
scroll to position [0, 0]
click at [66, 77] on button "button" at bounding box center [66, 80] width 24 height 14
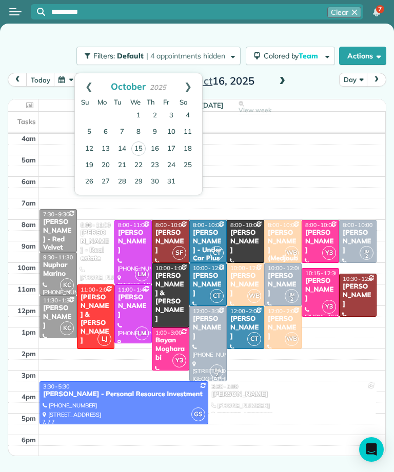
click at [65, 81] on button "button" at bounding box center [66, 80] width 24 height 14
click at [118, 165] on link "21" at bounding box center [122, 165] width 16 height 16
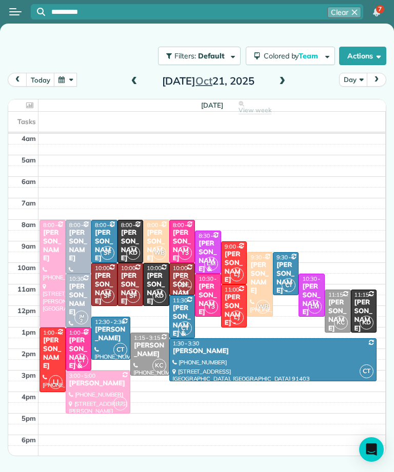
click at [68, 81] on button "button" at bounding box center [66, 80] width 24 height 14
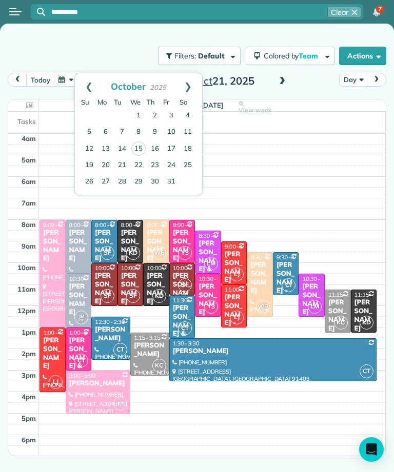
click at [123, 131] on link "7" at bounding box center [122, 132] width 16 height 16
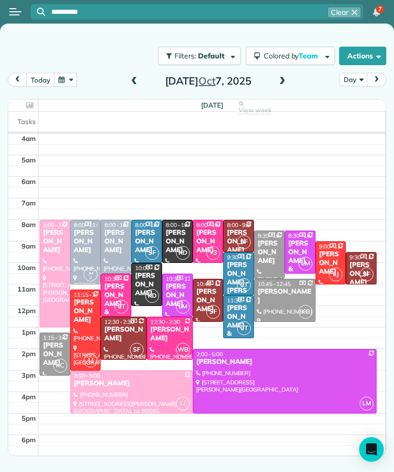
click at [279, 303] on div at bounding box center [284, 301] width 60 height 42
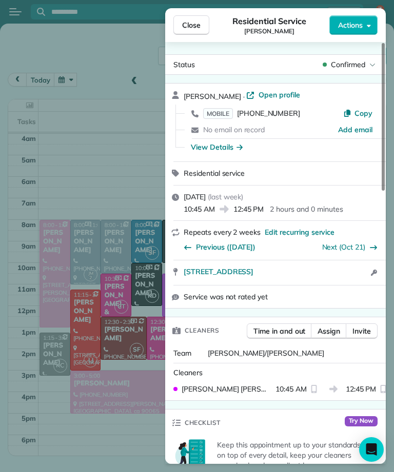
click at [351, 249] on link "Next (Oct 21)" at bounding box center [344, 247] width 44 height 9
click at [185, 33] on button "Close" at bounding box center [191, 24] width 36 height 19
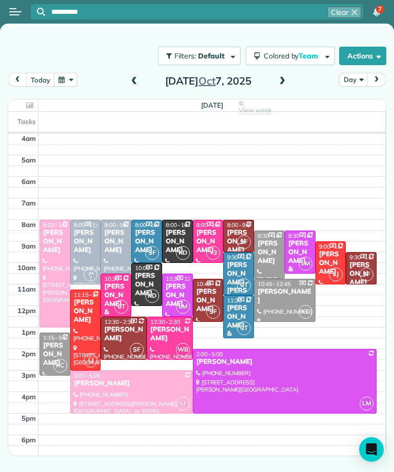
click at [62, 84] on button "button" at bounding box center [66, 80] width 24 height 14
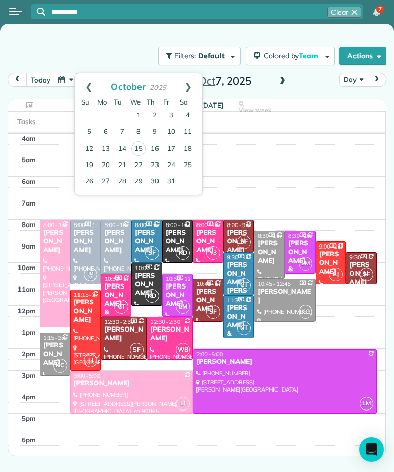
click at [119, 163] on link "21" at bounding box center [122, 165] width 16 height 16
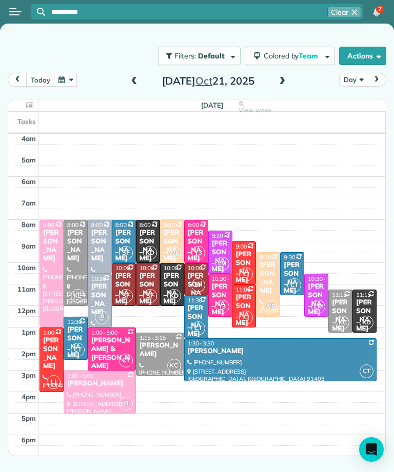
click at [42, 79] on button "today" at bounding box center [40, 80] width 28 height 14
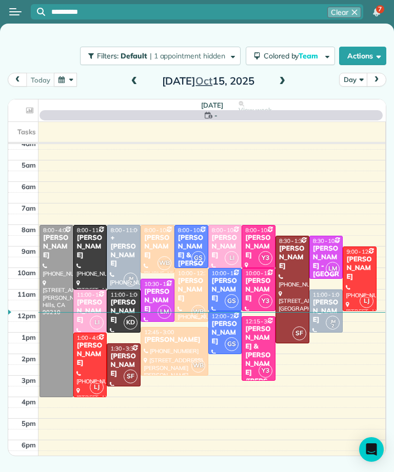
scroll to position [5, 0]
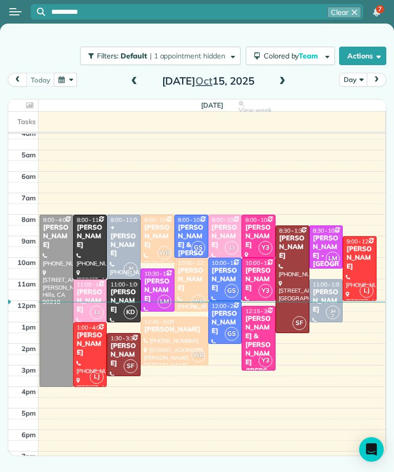
click at [65, 83] on button "button" at bounding box center [66, 80] width 24 height 14
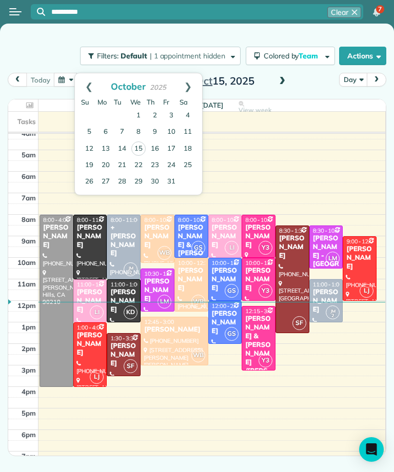
click at [175, 149] on link "17" at bounding box center [171, 149] width 16 height 16
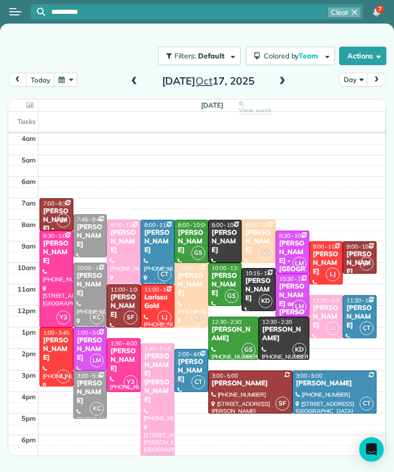
scroll to position [0, 0]
click at [65, 84] on button "button" at bounding box center [66, 80] width 24 height 14
click at [65, 80] on button "button" at bounding box center [66, 80] width 24 height 14
click at [59, 81] on button "button" at bounding box center [66, 80] width 24 height 14
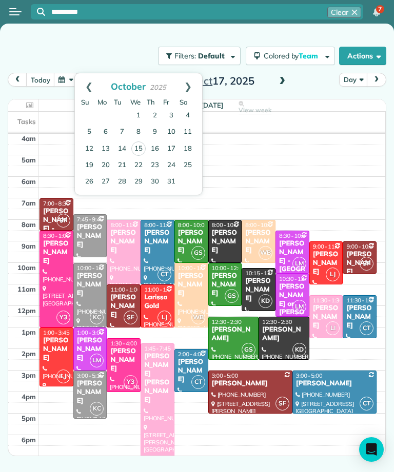
click at [87, 82] on link "Prev" at bounding box center [89, 86] width 28 height 26
click at [121, 143] on link "16" at bounding box center [122, 149] width 16 height 16
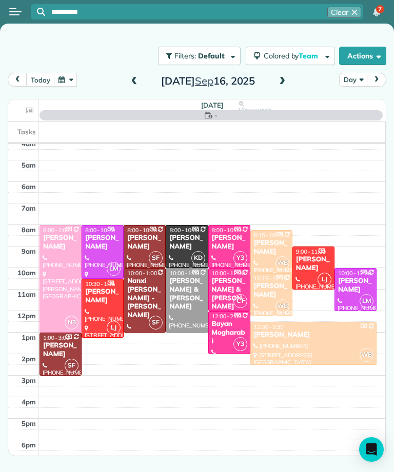
scroll to position [5, 0]
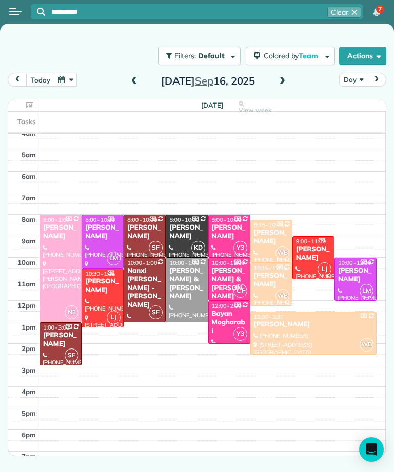
click at [104, 285] on div "[PERSON_NAME]" at bounding box center [103, 285] width 36 height 17
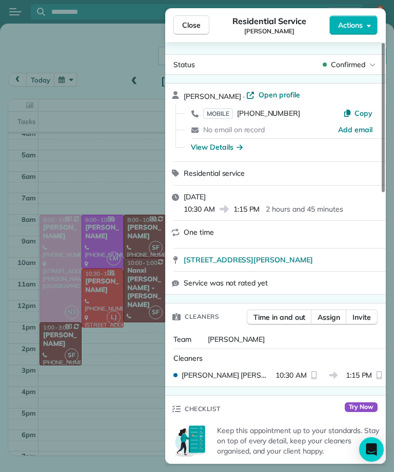
click at [101, 178] on div "Close Residential Service [PERSON_NAME] Actions Status Confirmed [PERSON_NAME] …" at bounding box center [197, 236] width 394 height 472
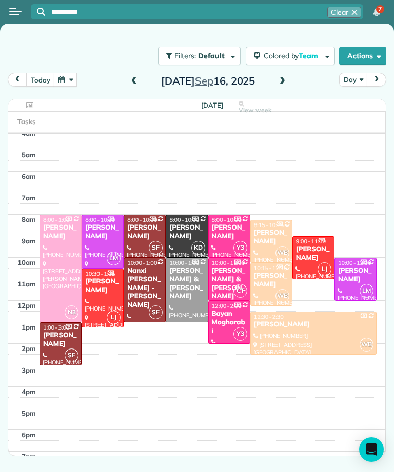
click at [46, 82] on button "today" at bounding box center [40, 80] width 28 height 14
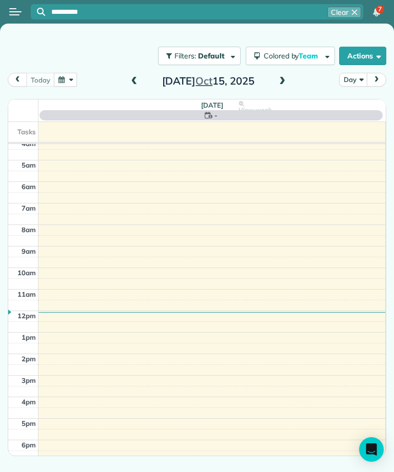
scroll to position [5, 0]
click at [281, 86] on span at bounding box center [281, 81] width 11 height 9
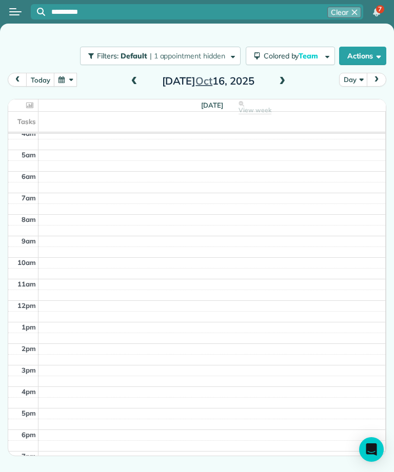
click at [133, 87] on span at bounding box center [134, 81] width 11 height 15
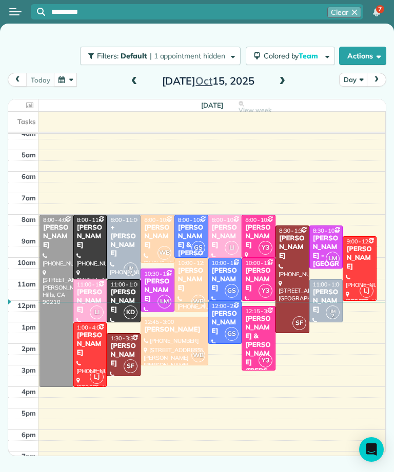
click at [281, 78] on span at bounding box center [281, 81] width 11 height 9
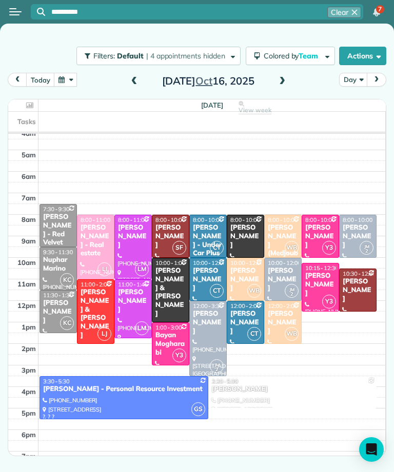
click at [81, 195] on td at bounding box center [211, 198] width 347 height 11
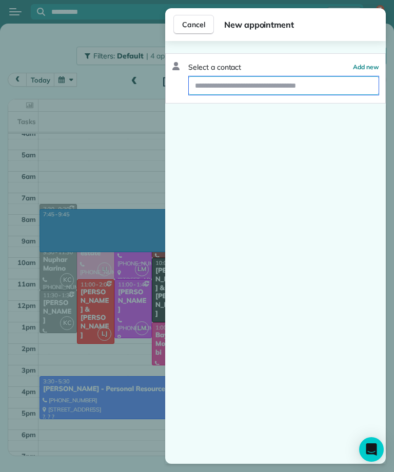
click at [214, 88] on input "text" at bounding box center [284, 85] width 190 height 18
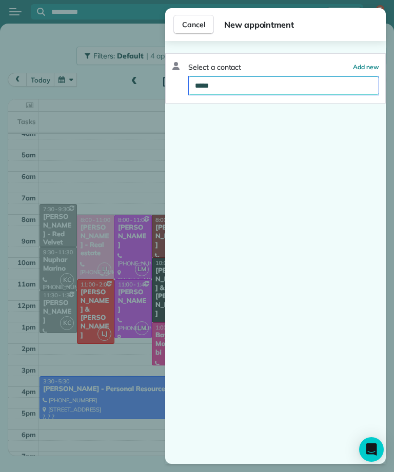
type input "******"
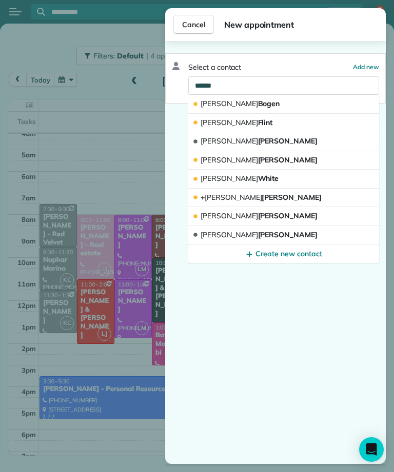
click at [331, 144] on button "[PERSON_NAME]" at bounding box center [283, 141] width 191 height 19
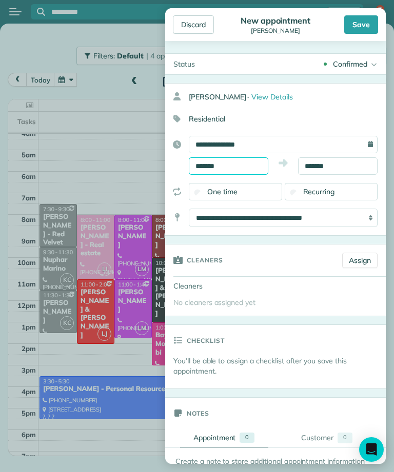
click at [245, 167] on input "*******" at bounding box center [228, 165] width 79 height 17
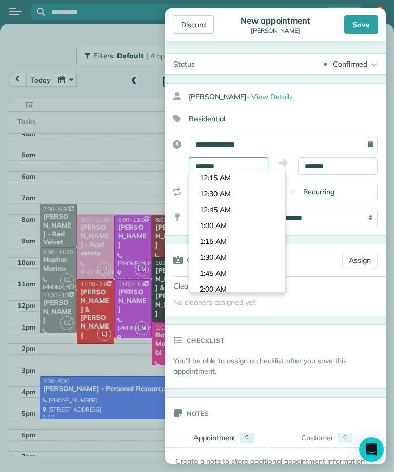
scroll to position [461, 0]
click at [252, 166] on input "*******" at bounding box center [228, 165] width 79 height 17
click at [249, 212] on body "**********" at bounding box center [197, 236] width 394 height 472
type input "*******"
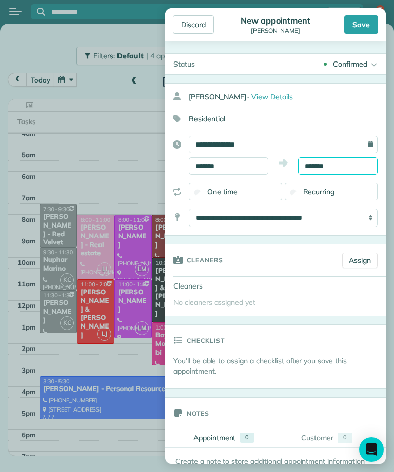
click at [339, 170] on body "**********" at bounding box center [197, 236] width 394 height 472
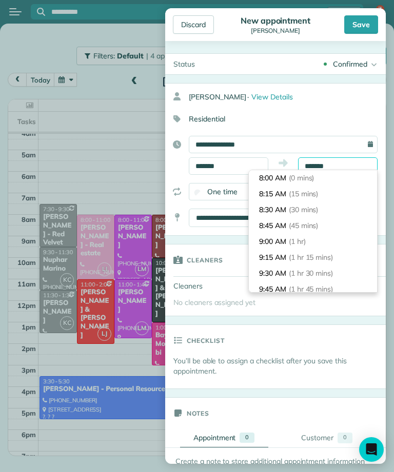
scroll to position [95, 0]
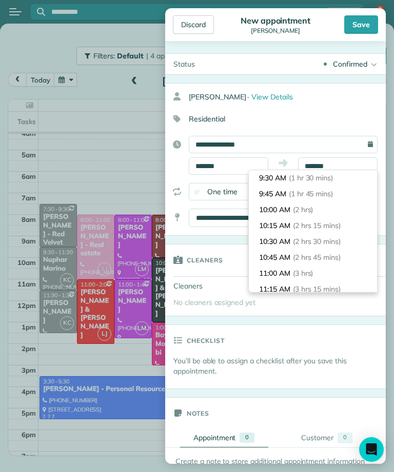
click at [322, 210] on li "10:00 AM (2 hrs)" at bounding box center [313, 210] width 128 height 16
type input "********"
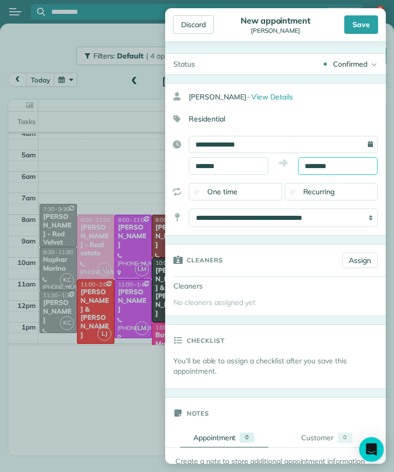
scroll to position [0, 0]
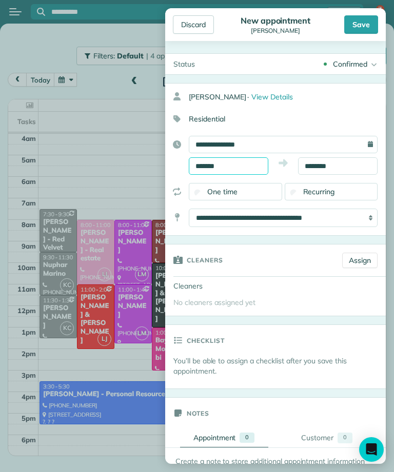
click at [245, 164] on input "*******" at bounding box center [228, 165] width 79 height 17
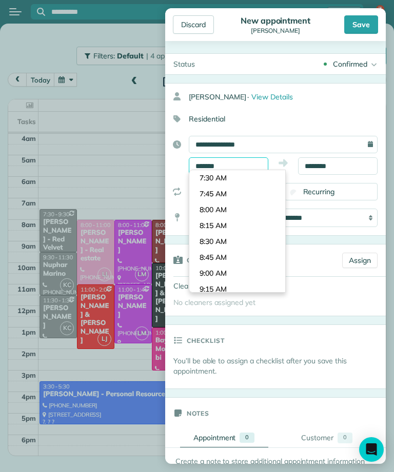
scroll to position [477, 0]
click at [249, 163] on input "*******" at bounding box center [228, 165] width 79 height 17
click at [249, 227] on body "**********" at bounding box center [197, 236] width 394 height 472
type input "*******"
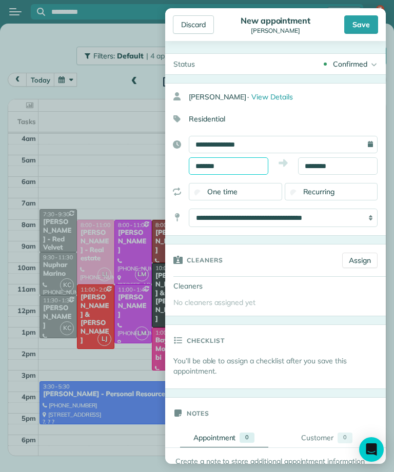
click at [249, 163] on input "*******" at bounding box center [228, 165] width 79 height 17
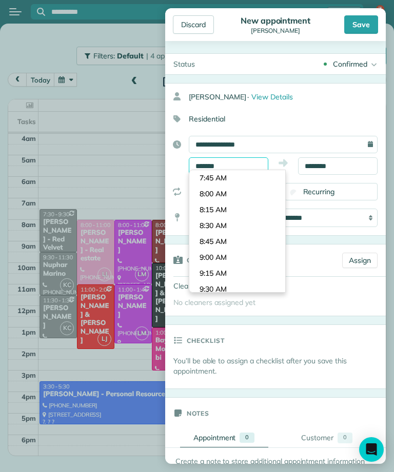
scroll to position [509, 0]
click at [351, 168] on input "********" at bounding box center [337, 165] width 79 height 17
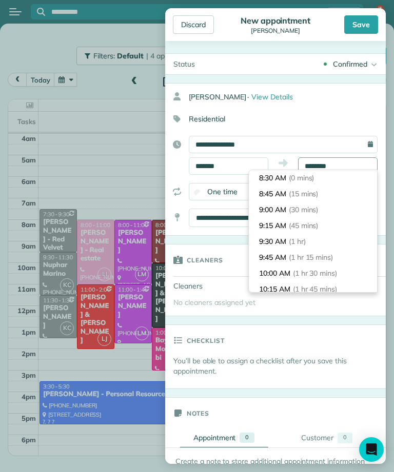
scroll to position [79, 0]
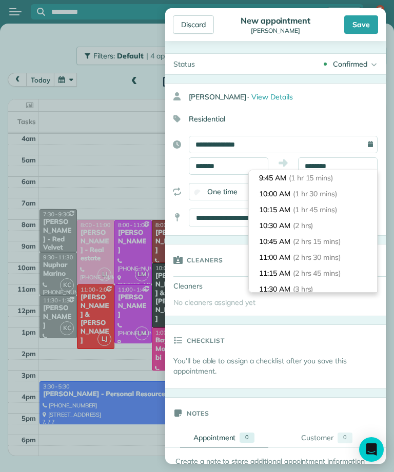
click at [313, 228] on span "(2 hrs)" at bounding box center [303, 225] width 21 height 9
type input "********"
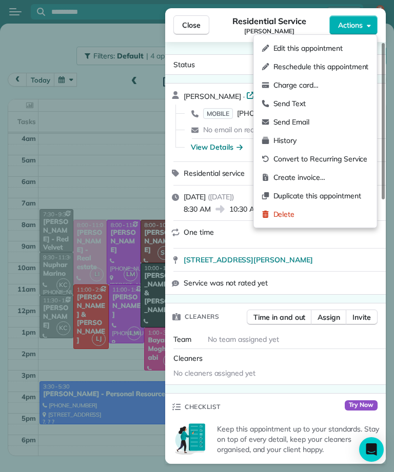
click at [321, 46] on span "Edit this appointment" at bounding box center [320, 48] width 95 height 10
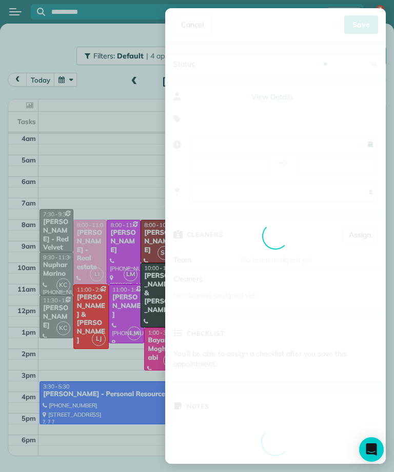
type input "**********"
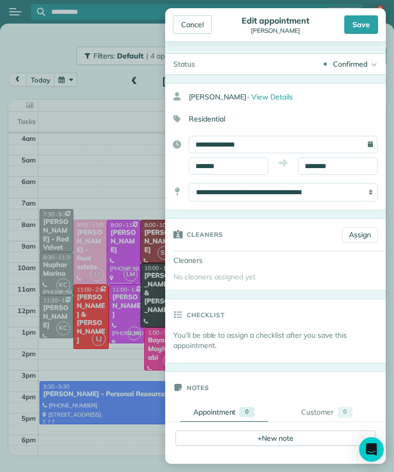
click at [362, 238] on link "Assign" at bounding box center [359, 234] width 35 height 15
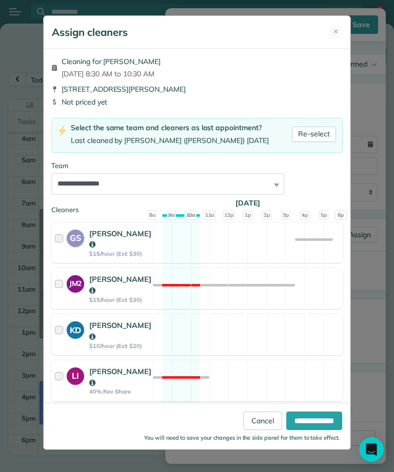
click at [320, 132] on link "Re-select" at bounding box center [314, 134] width 44 height 15
select select "**"
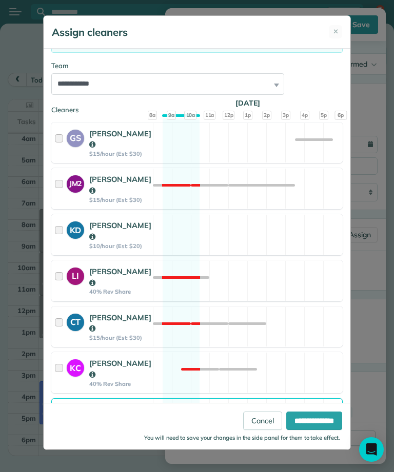
scroll to position [95, 0]
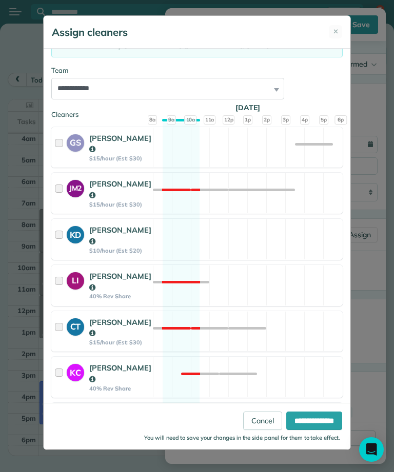
click at [301, 430] on input "**********" at bounding box center [314, 421] width 56 height 18
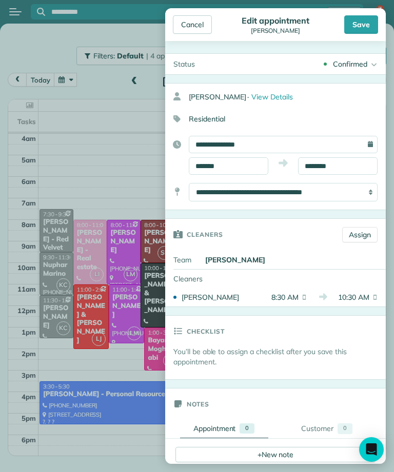
click at [363, 27] on div "Save" at bounding box center [361, 24] width 34 height 18
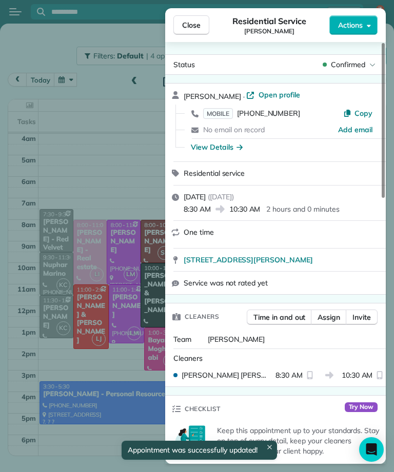
click at [194, 26] on span "Close" at bounding box center [191, 25] width 18 height 10
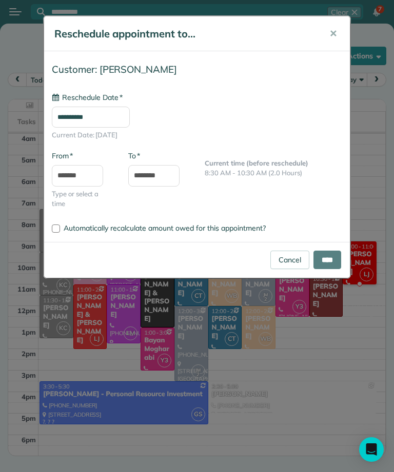
type input "**********"
click at [330, 260] on input "****" at bounding box center [327, 260] width 28 height 18
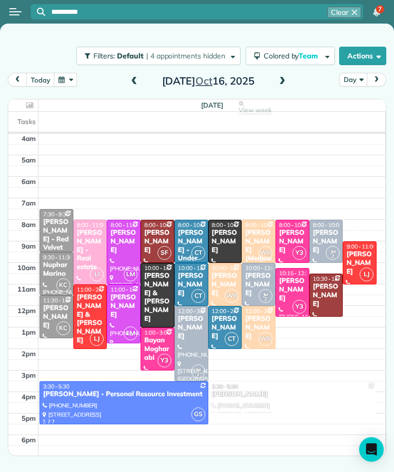
click at [45, 318] on div "[PERSON_NAME]" at bounding box center [57, 317] width 28 height 26
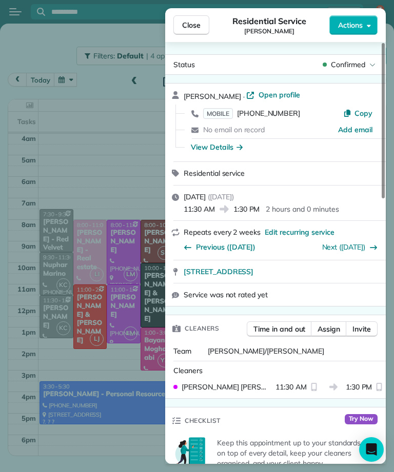
click at [352, 244] on link "Next ([DATE])" at bounding box center [344, 247] width 44 height 9
click at [209, 247] on span "Previous ([DATE])" at bounding box center [225, 247] width 59 height 10
click at [182, 17] on button "Close" at bounding box center [191, 24] width 36 height 19
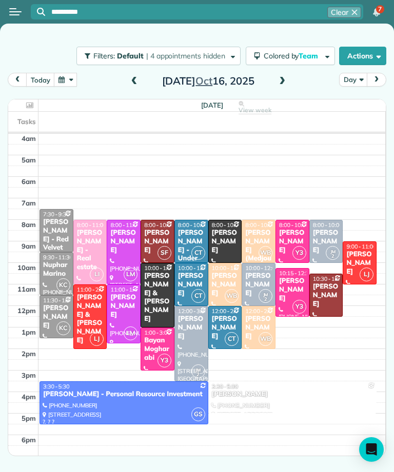
click at [282, 81] on span at bounding box center [281, 81] width 11 height 9
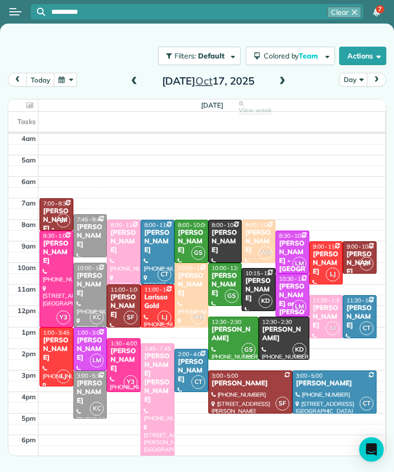
click at [92, 284] on div "[PERSON_NAME]" at bounding box center [90, 285] width 28 height 26
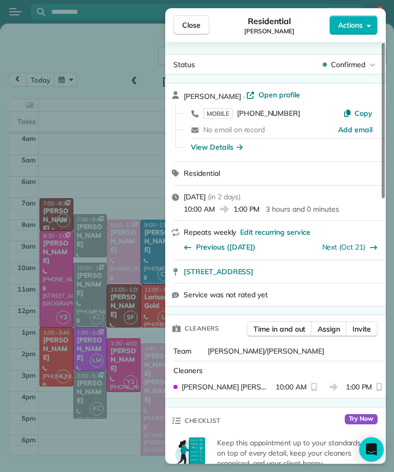
click at [224, 114] on span "MOBILE" at bounding box center [218, 113] width 30 height 11
click at [192, 23] on span "Close" at bounding box center [191, 25] width 18 height 10
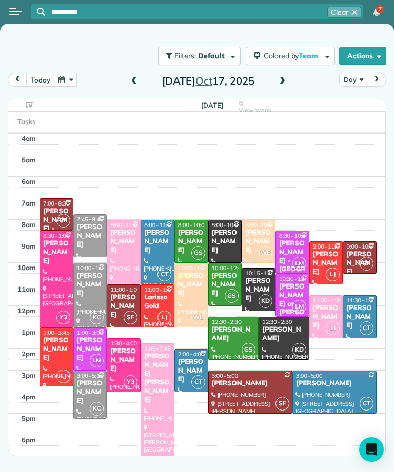
click at [136, 77] on span at bounding box center [134, 81] width 11 height 9
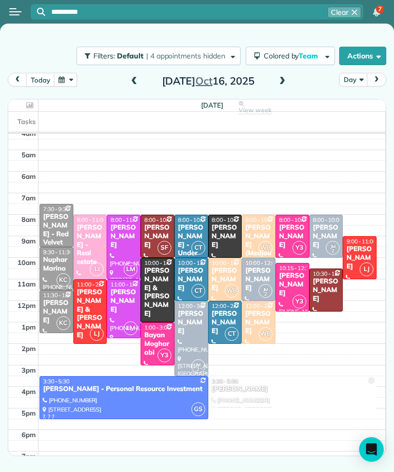
scroll to position [5, 0]
click at [131, 83] on span at bounding box center [134, 81] width 11 height 9
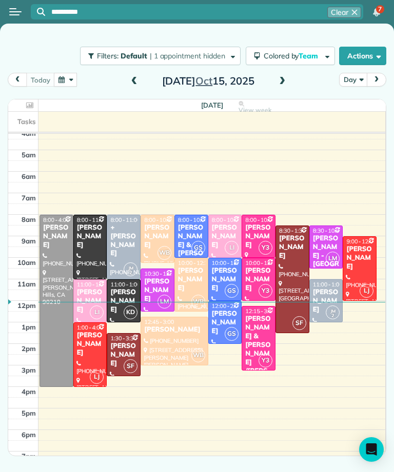
click at [327, 288] on div "[PERSON_NAME]" at bounding box center [326, 301] width 28 height 26
